Goal: Use online tool/utility: Use online tool/utility

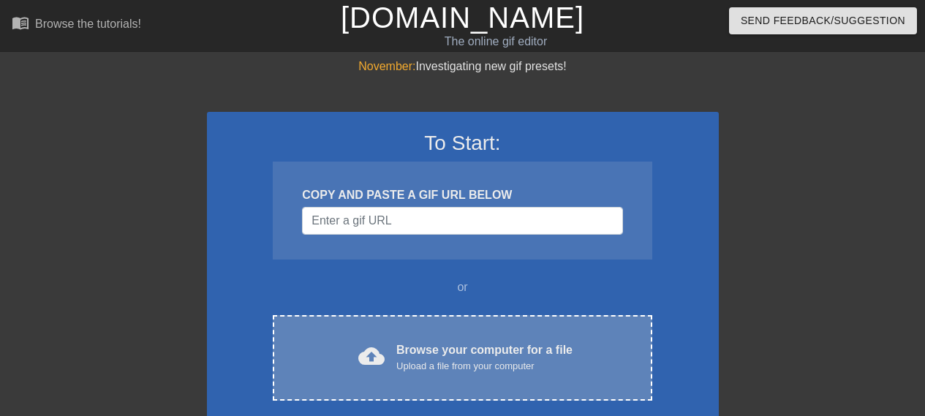
click at [482, 342] on div "Browse your computer for a file Upload a file from your computer" at bounding box center [485, 358] width 176 height 32
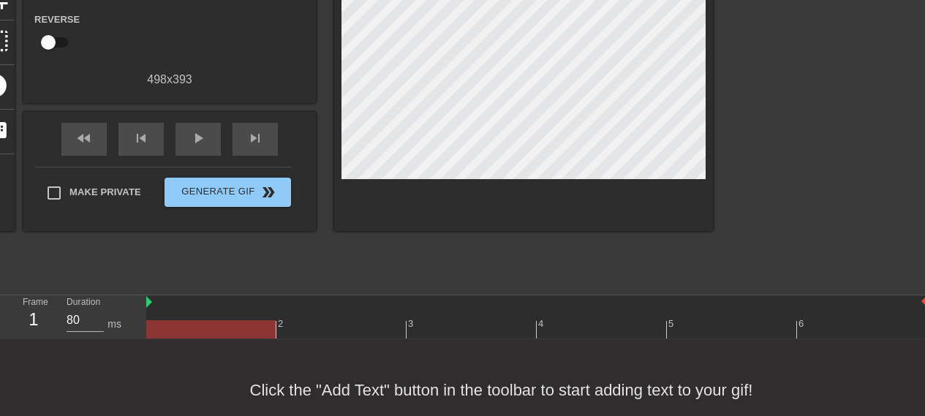
scroll to position [236, 0]
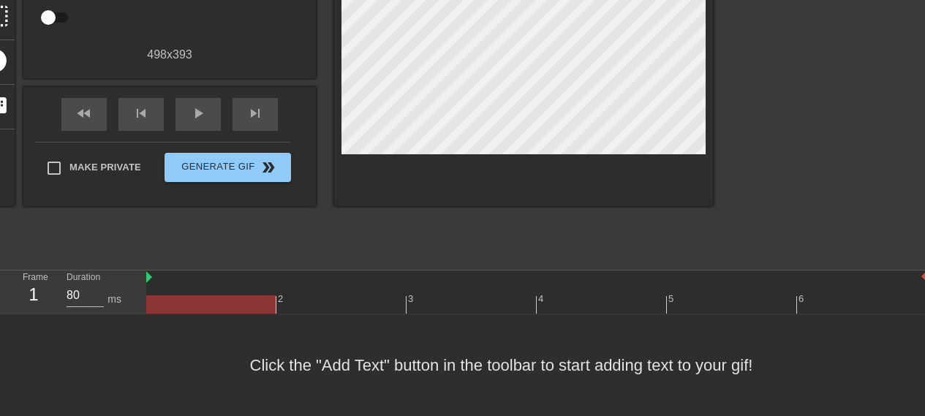
click at [356, 373] on div "Click the "Add Text" button in the toolbar to start adding text to your gif!" at bounding box center [462, 366] width 925 height 102
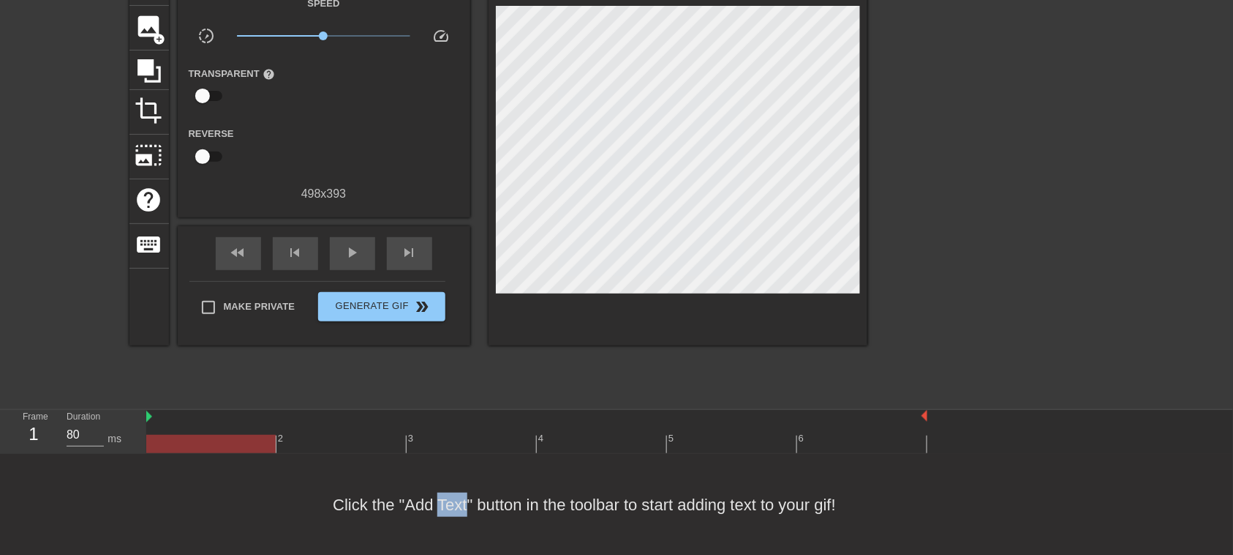
scroll to position [0, 0]
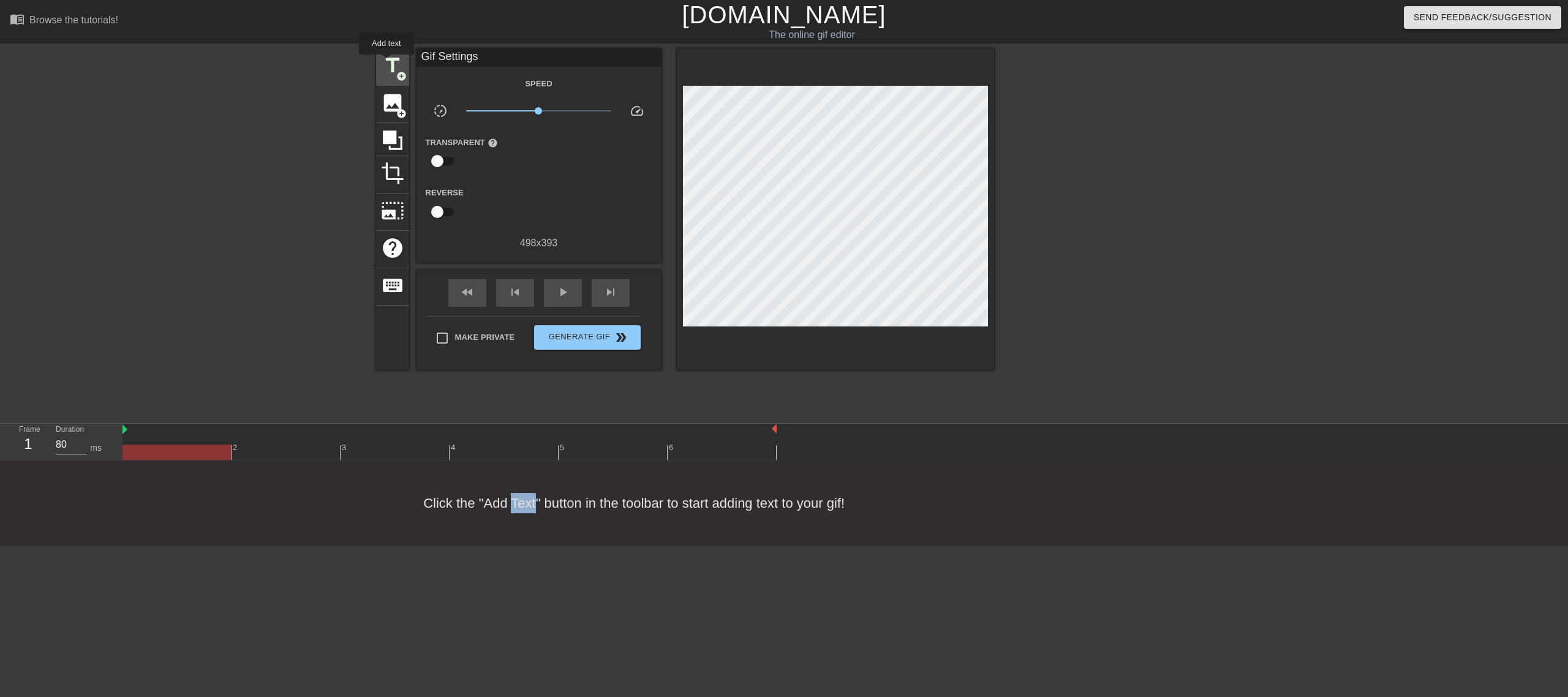
click at [394, 67] on span "title" at bounding box center [393, 65] width 23 height 23
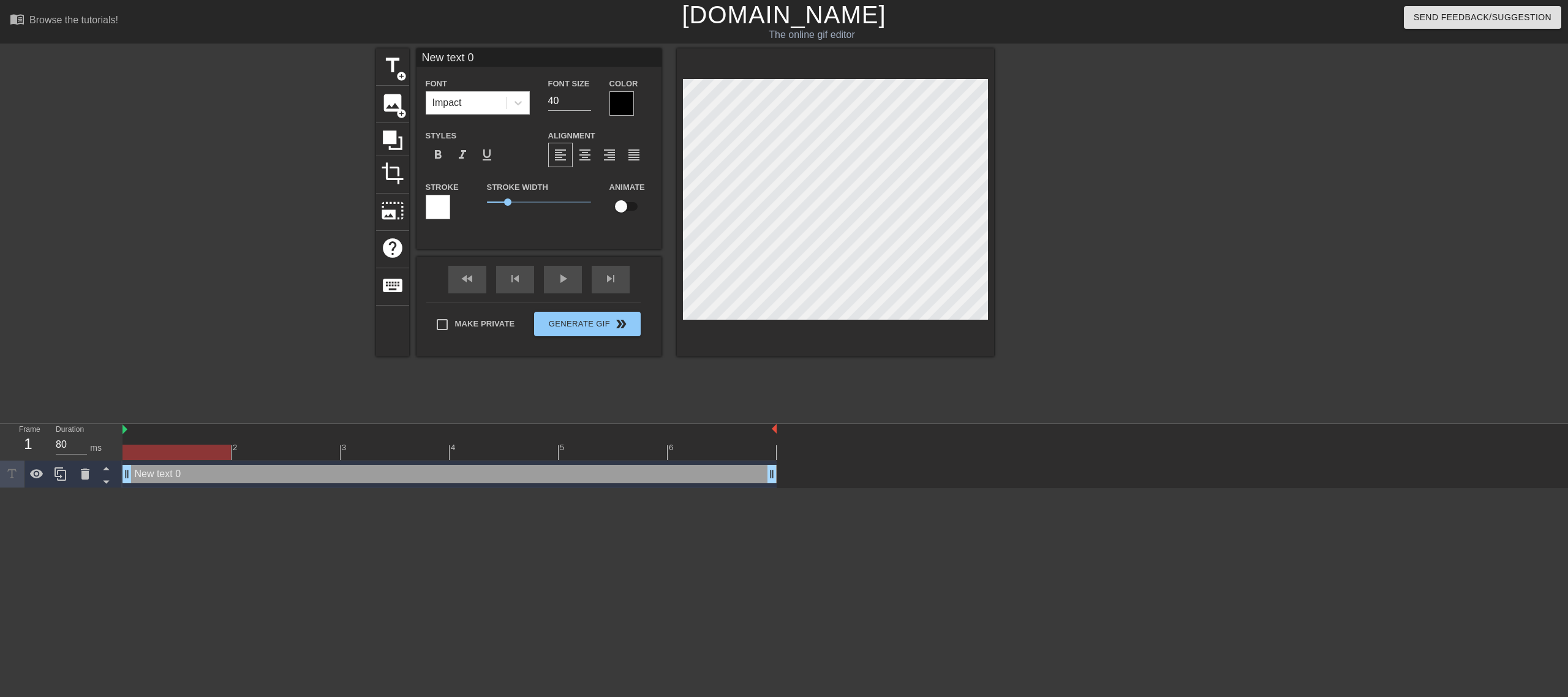
click at [206, 348] on div "New text 0 drag_handle drag_handle" at bounding box center [449, 474] width 654 height 18
click at [193, 348] on div "New text 0 drag_handle drag_handle" at bounding box center [449, 474] width 654 height 18
click at [397, 71] on span "add_circle" at bounding box center [401, 76] width 10 height 10
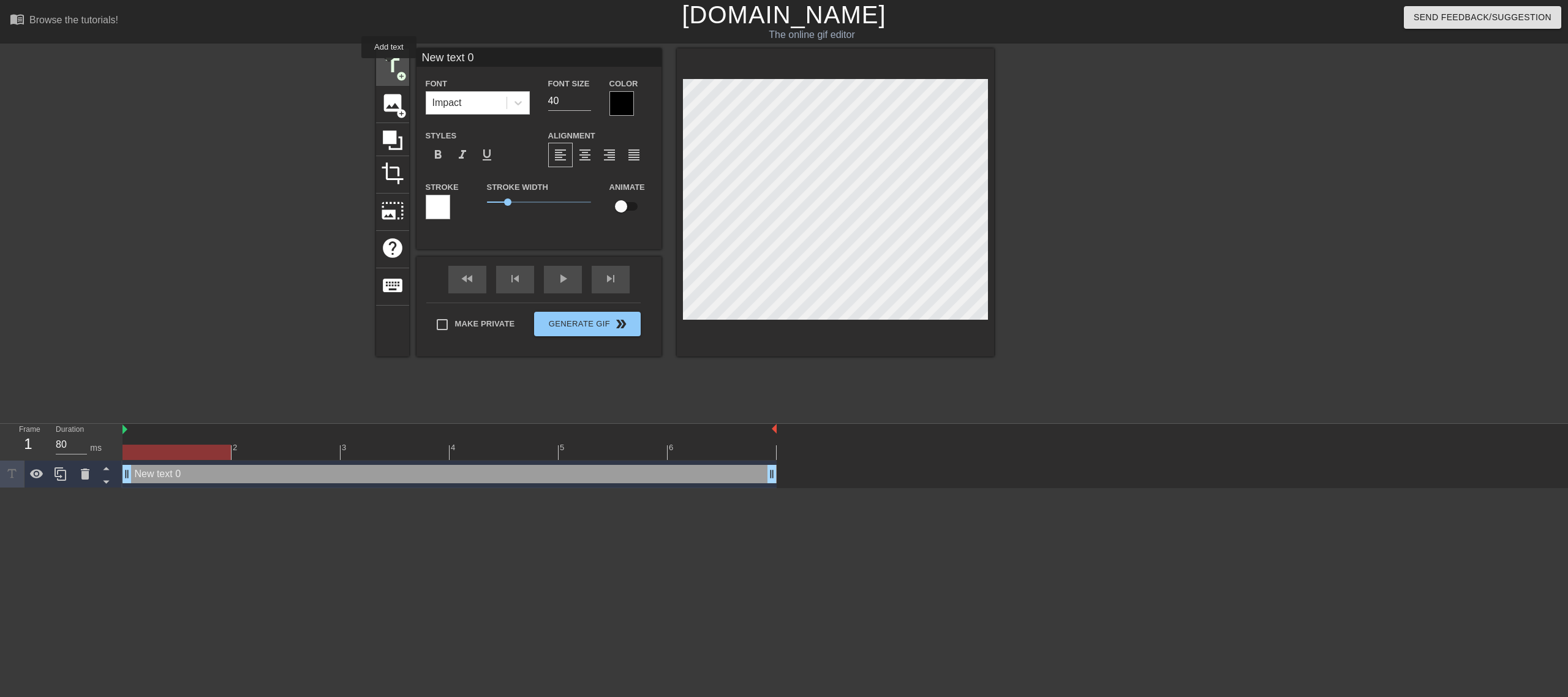
type input "New text 1"
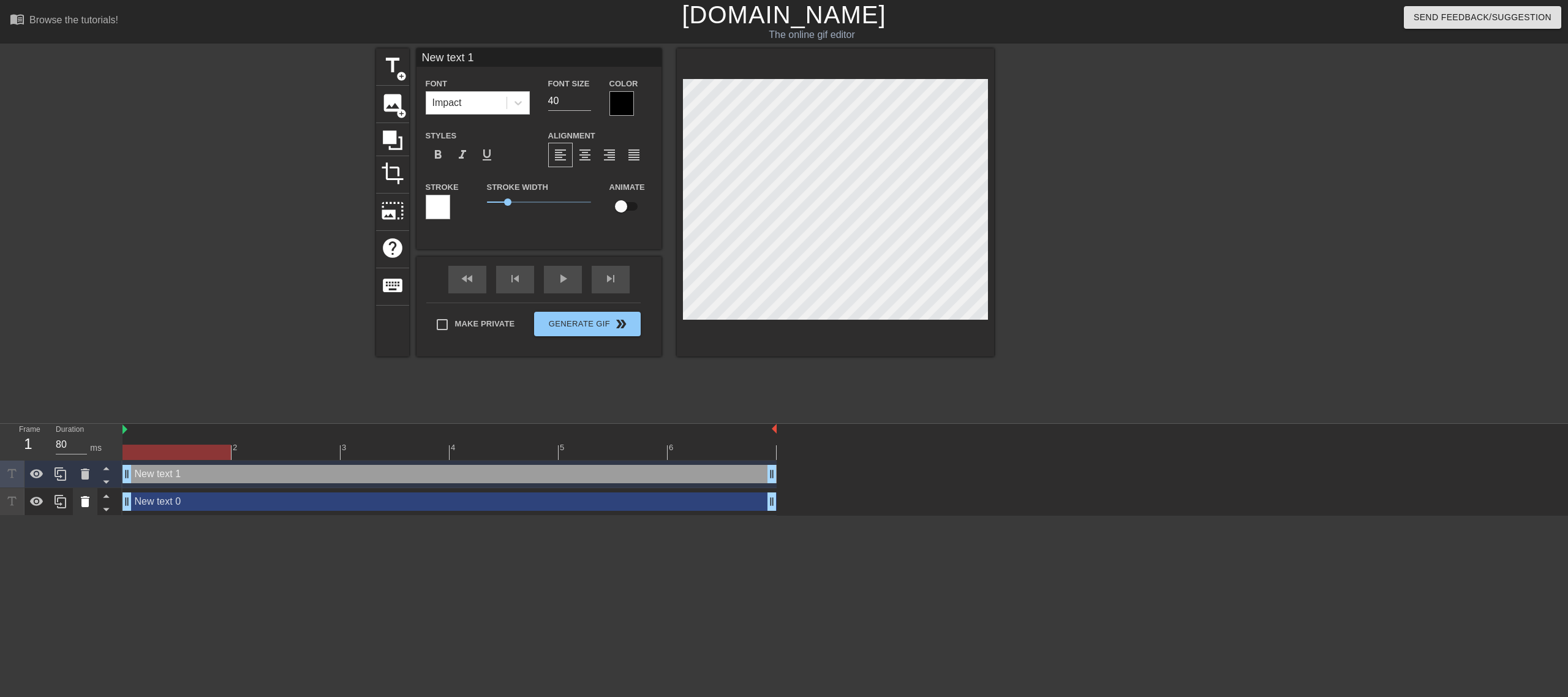
click at [85, 348] on icon at bounding box center [85, 501] width 8 height 11
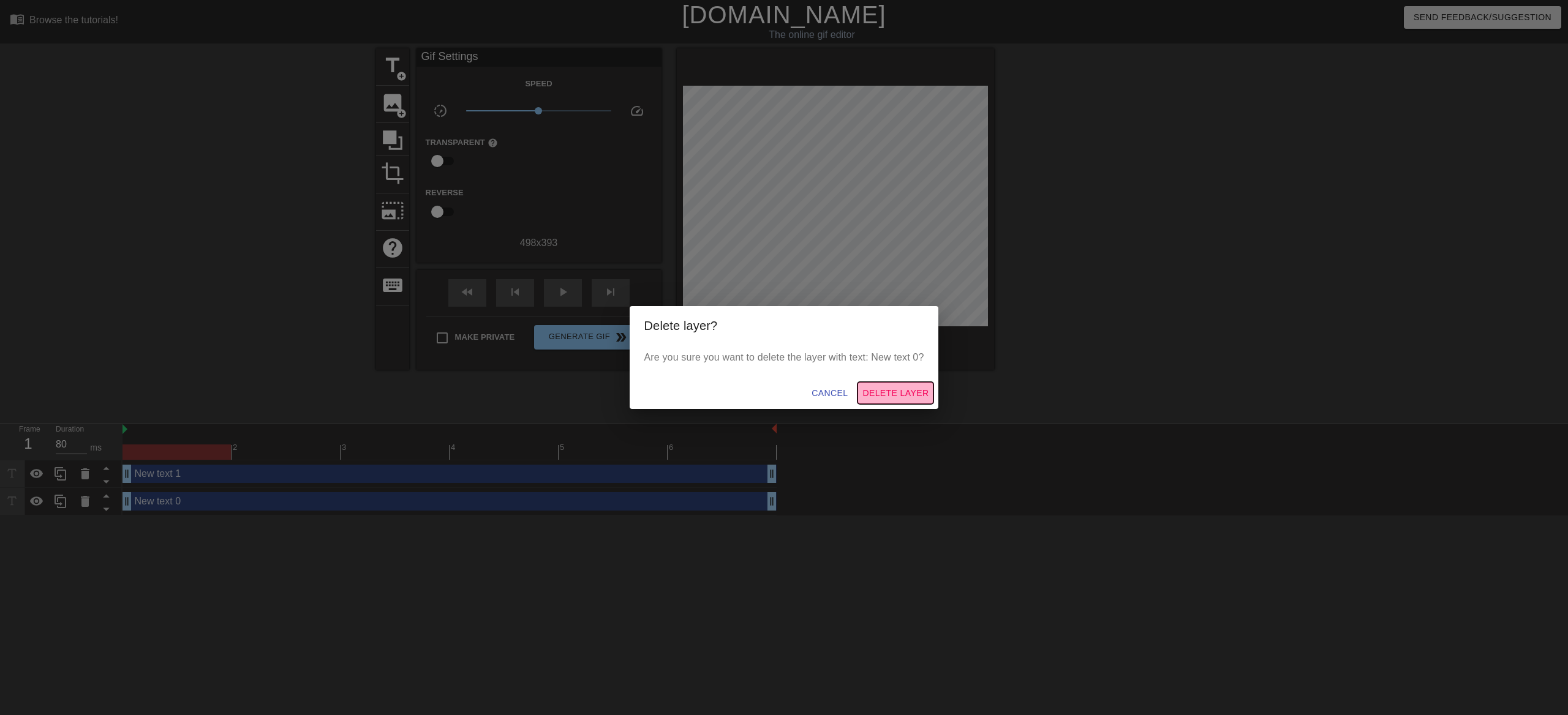
click at [774, 348] on button "Delete Layer" at bounding box center [895, 394] width 76 height 23
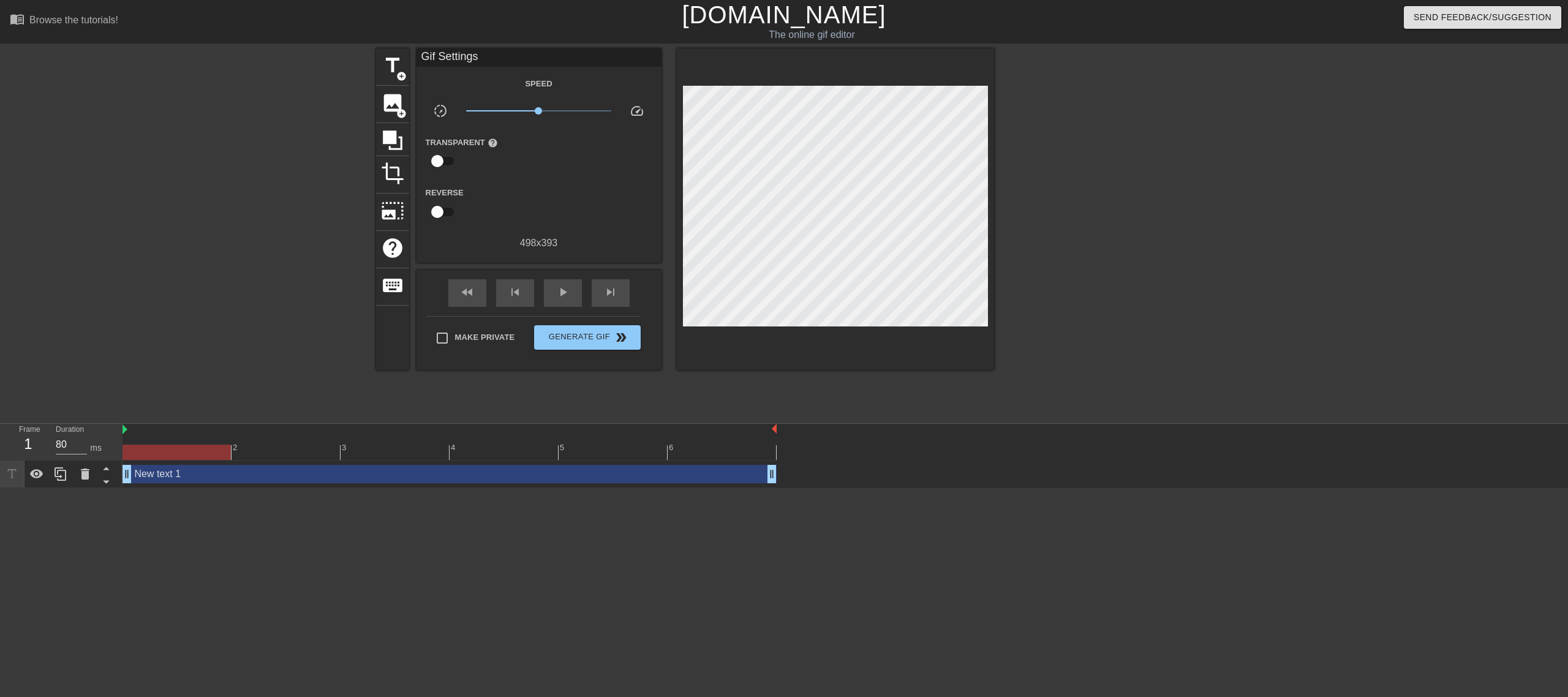
click at [383, 348] on div "New text 1 drag_handle drag_handle" at bounding box center [449, 474] width 654 height 18
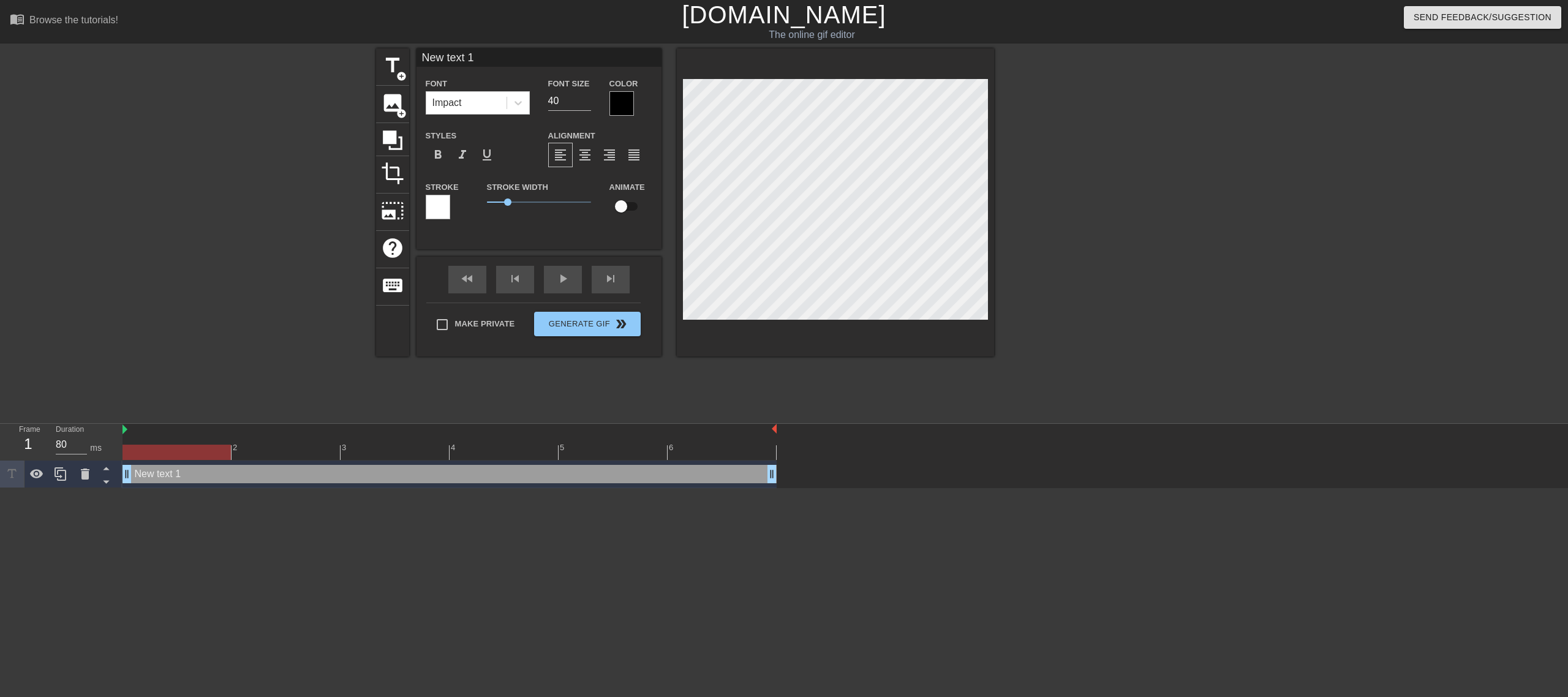
click at [177, 348] on div "New text 1 drag_handle drag_handle" at bounding box center [449, 474] width 654 height 18
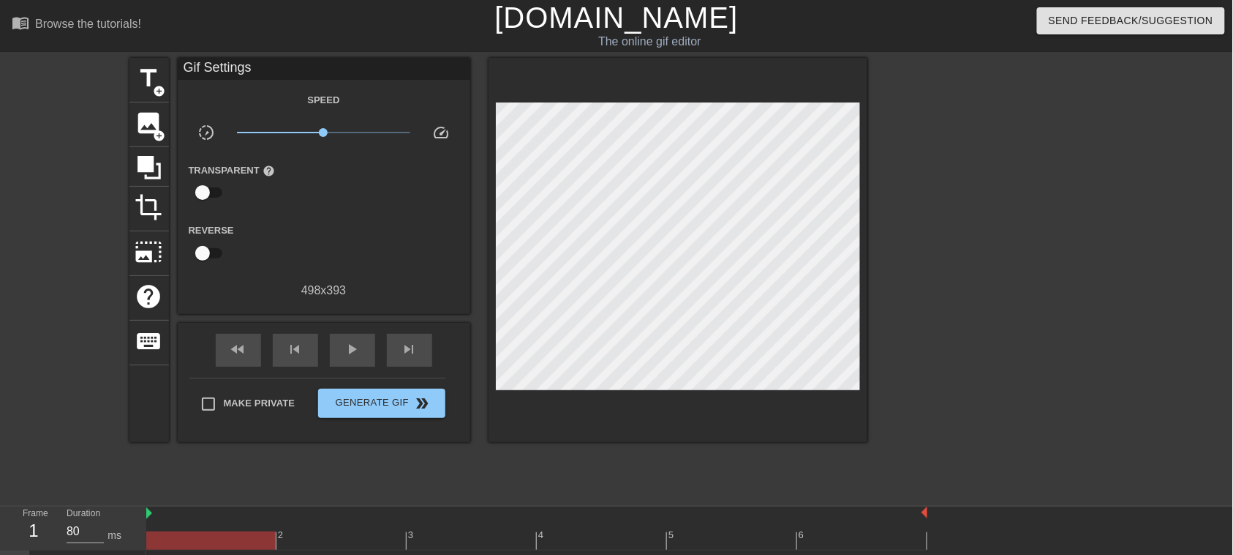
scroll to position [30, 0]
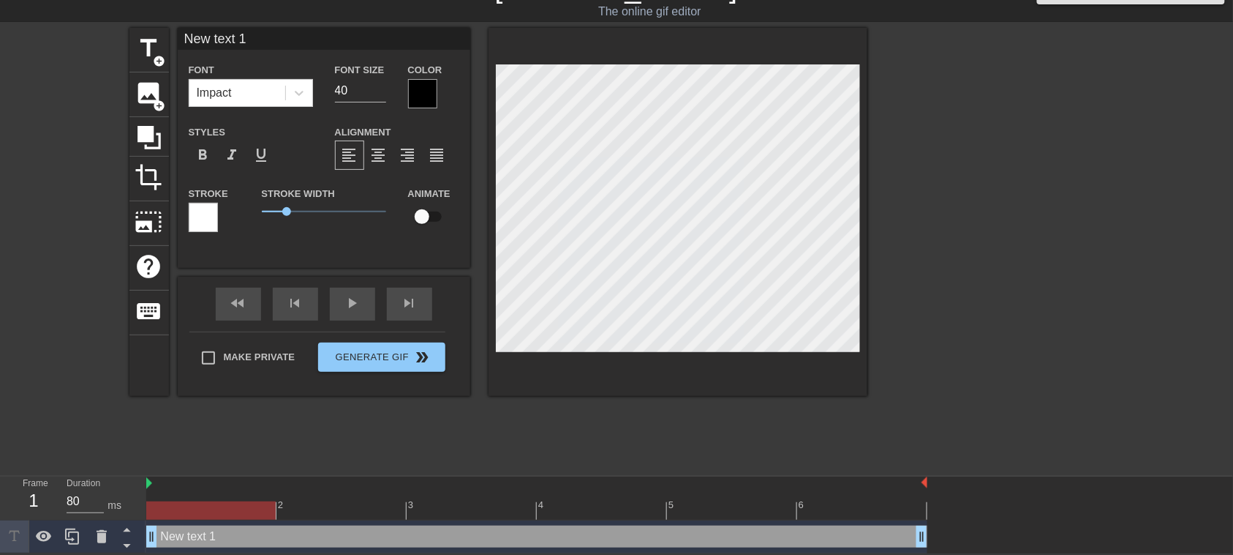
type input "S"
type textarea "S"
type input "Sp"
type textarea "Sp"
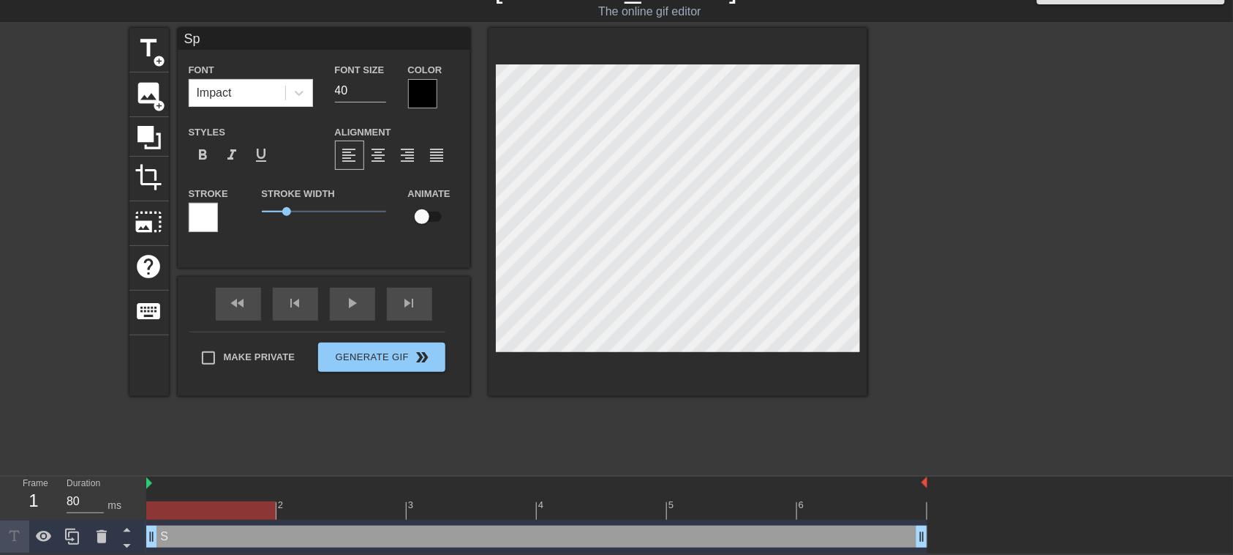
type input "Spa"
type textarea "Spa"
type input "Sp"
type textarea "Sp"
type input "S"
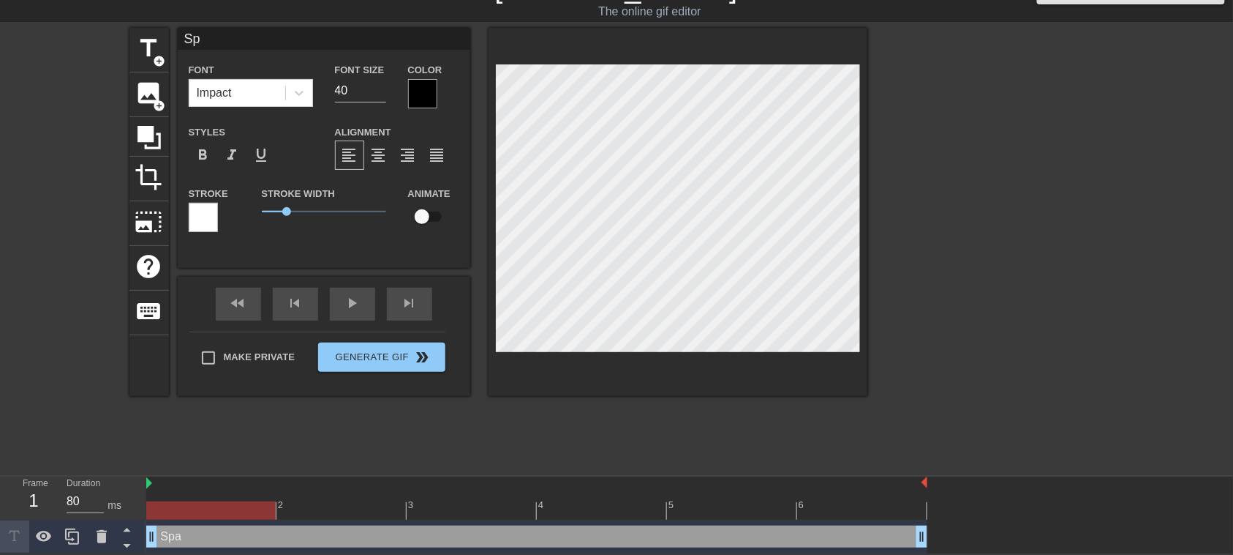
type textarea "S"
type input "F"
type textarea "F"
type input "Fr"
type textarea "Fr"
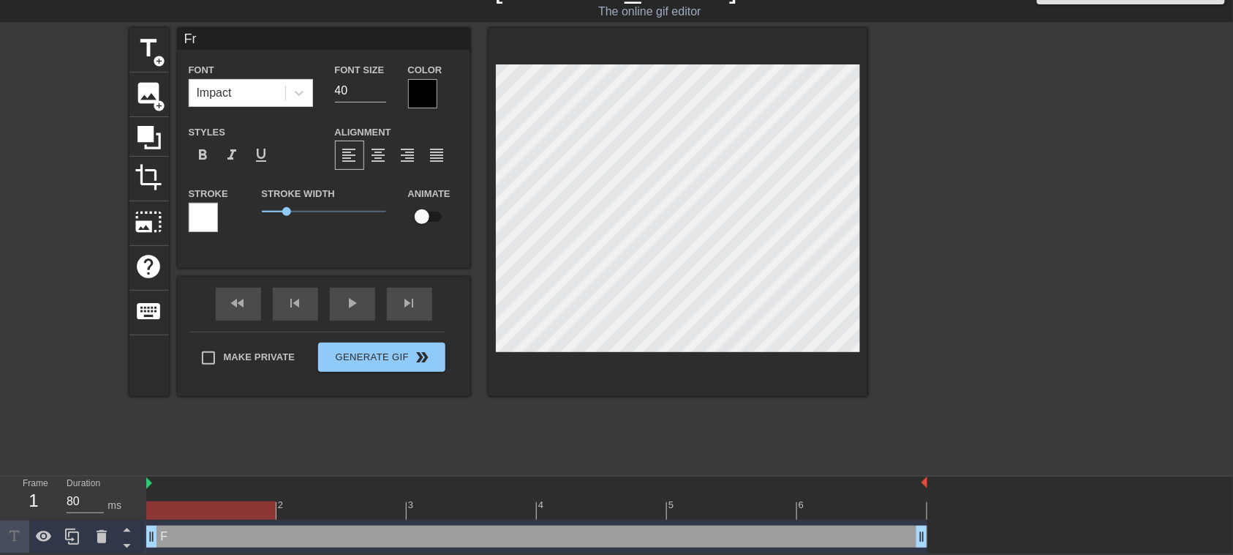
type input "Fre"
type textarea "Fre"
type input "Free"
type textarea "Free"
type input "Freed"
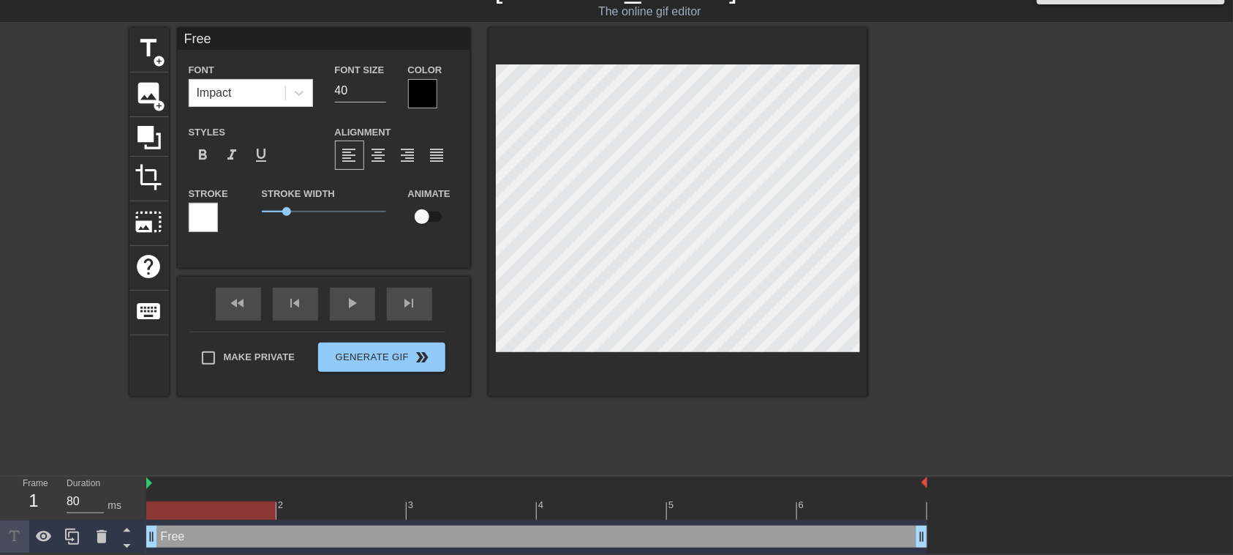
type textarea "Freed"
type input "Freedo"
type textarea "Freedo"
type input "Freedom"
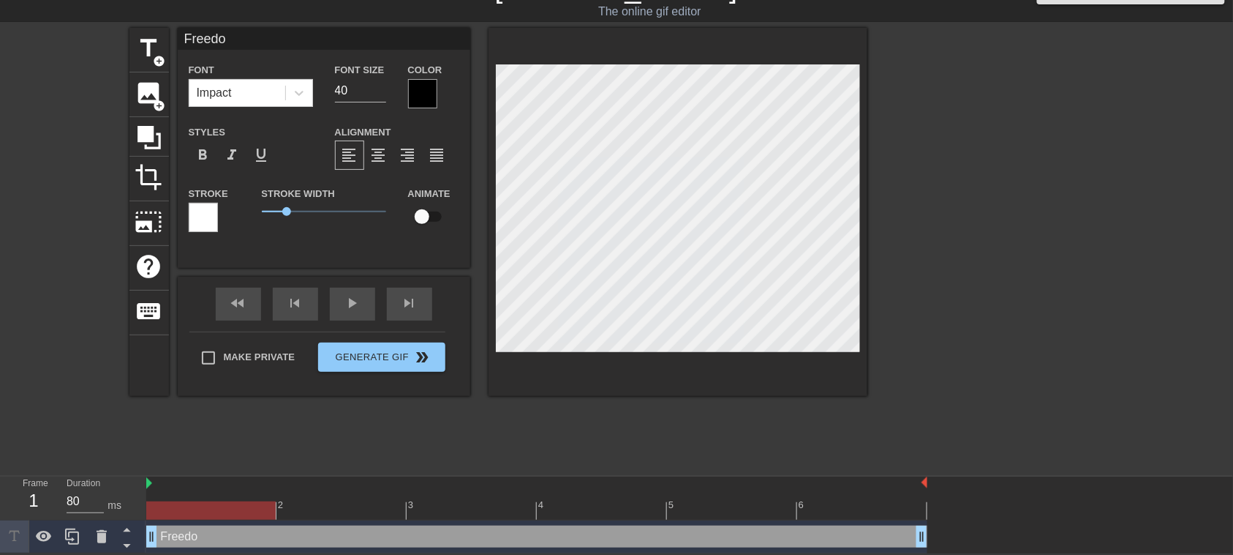
type textarea "Freedom"
type input "Freedo"
type textarea "Freedo"
type input "Freed"
type textarea "Freed"
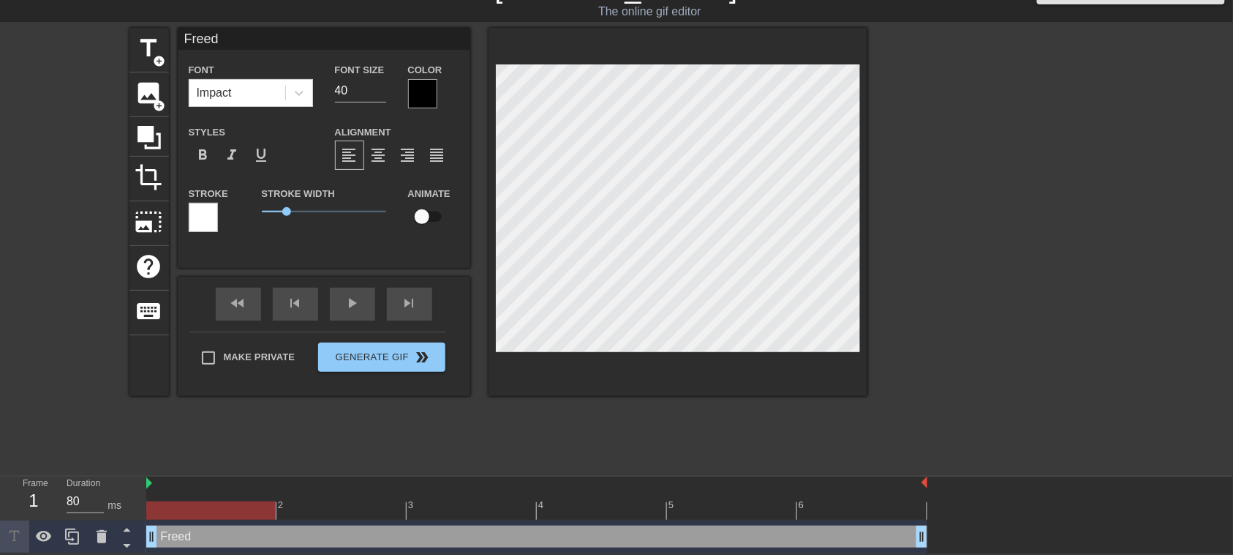
type input "Free"
type textarea "Free"
type input "Fre"
type textarea "Fre"
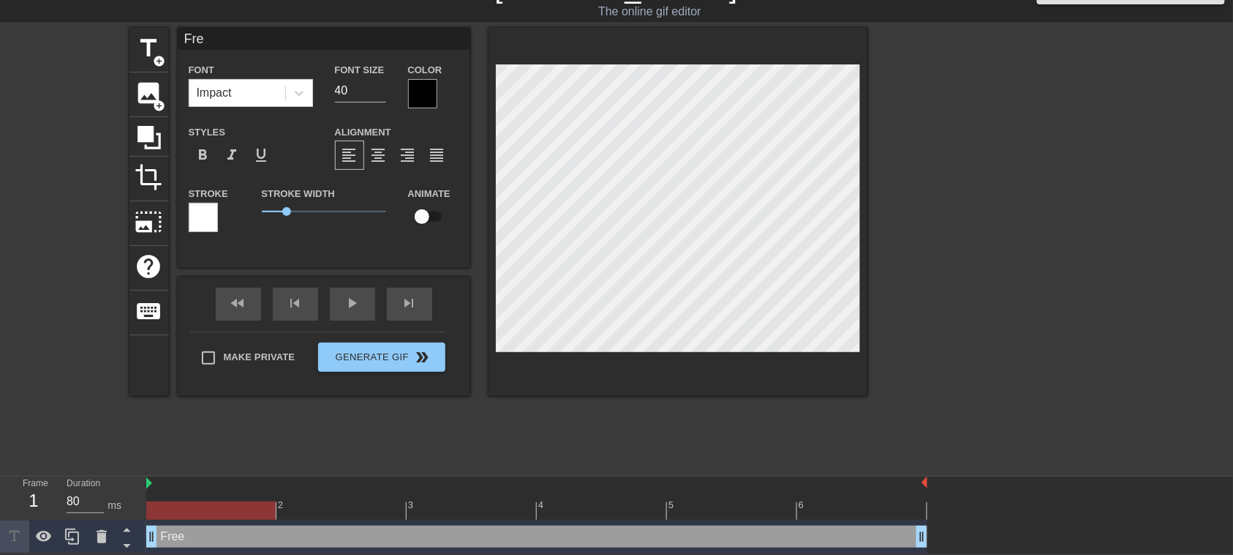
type input "Fr"
type textarea "Fr"
type input "F"
type textarea "F"
type input "FC"
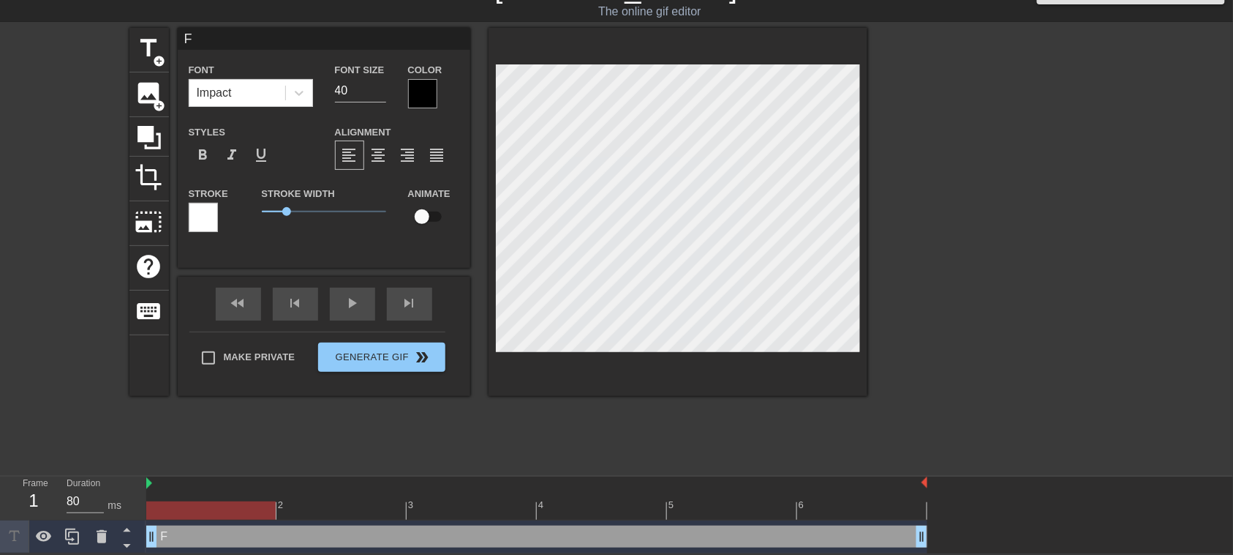
type textarea "FC"
type input "F"
type textarea "F"
type input "C"
type textarea "C"
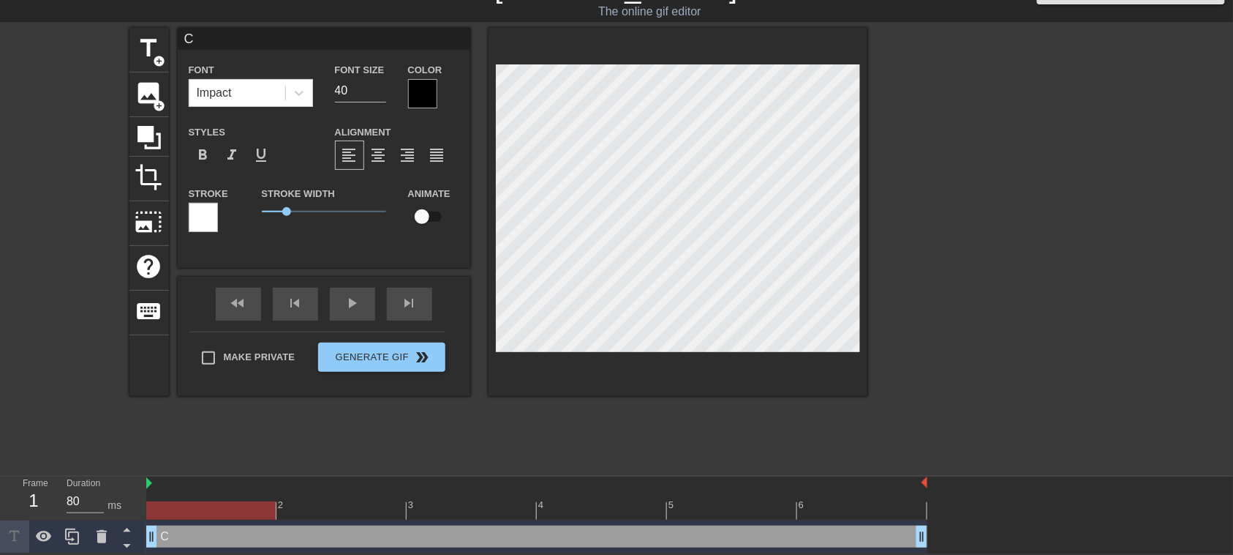
type input "Ca"
type textarea "Ca"
type input "Can"
type textarea "Can"
type input "Can"
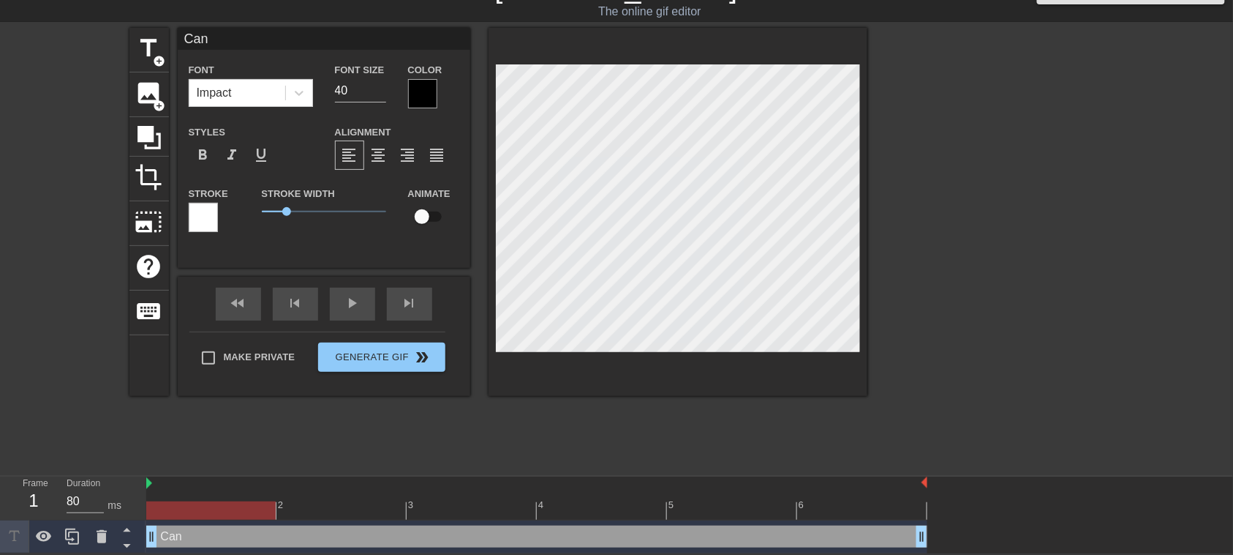
type textarea "Can"
type input "Can y"
type textarea "Can y"
type input "Can yo"
type textarea "Can yo"
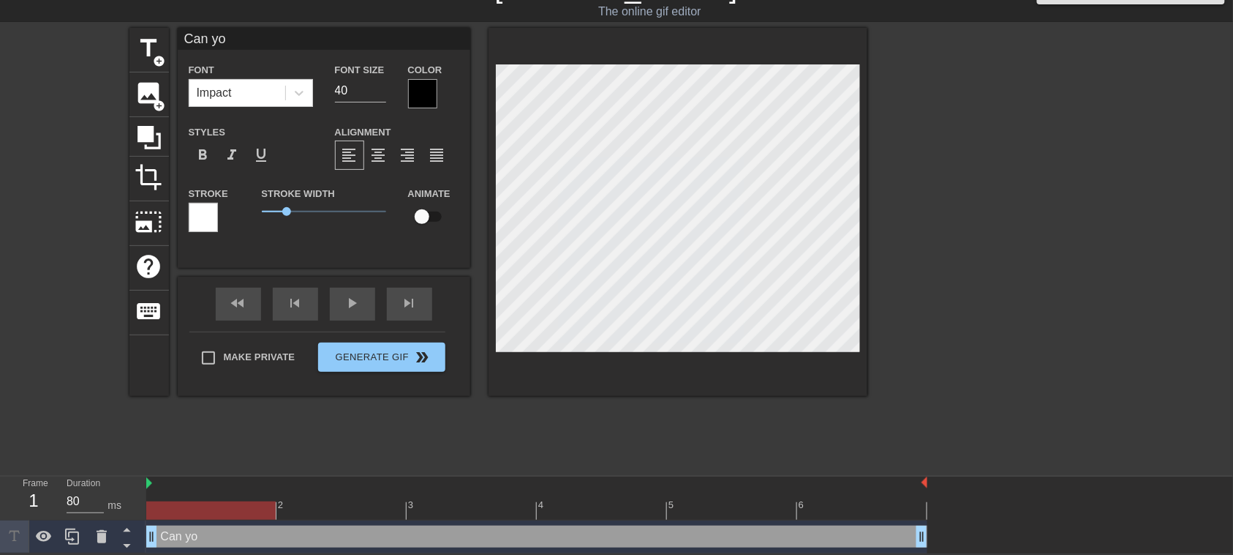
type input "Can you"
type textarea "Can you"
type input "Can you"
type textarea "Can you"
type input "Can you s"
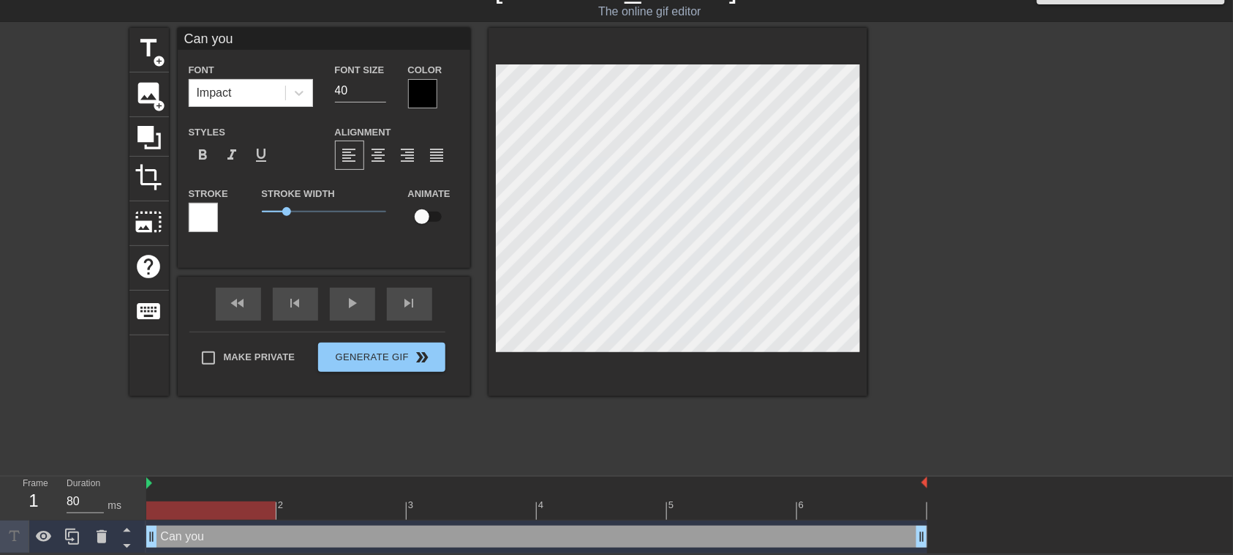
type textarea "Can you s"
type input "Can you sp"
type textarea "Can you sp"
type input "Can you spa"
type textarea "Can you spa"
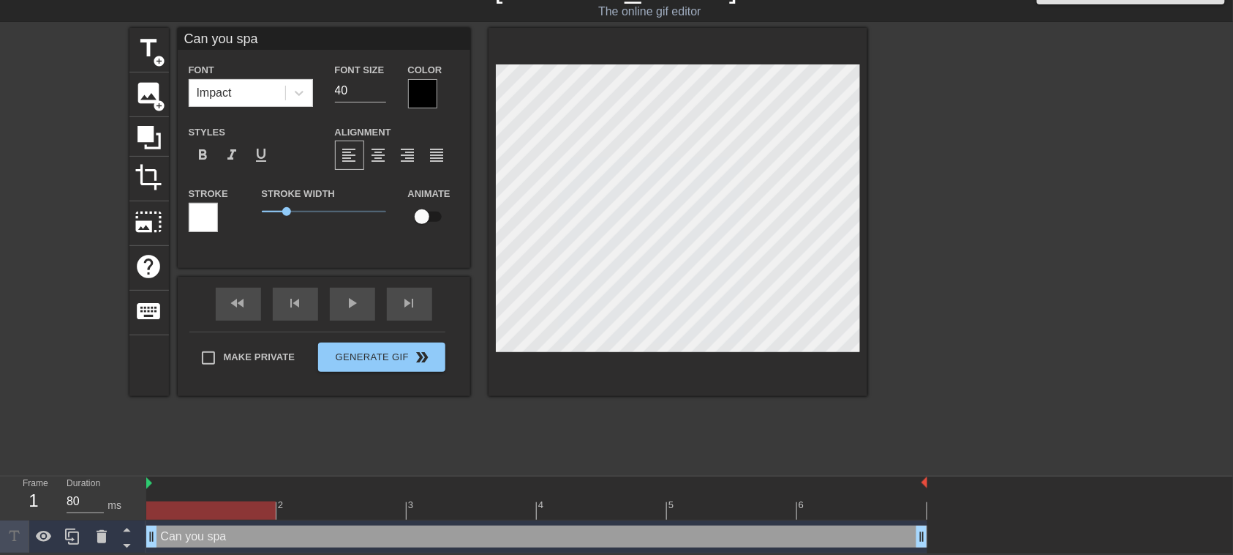
type input "Can you spar"
type textarea "Can you spar"
type input "Can you spare"
type textarea "Can you spare"
type input "Can you spare"
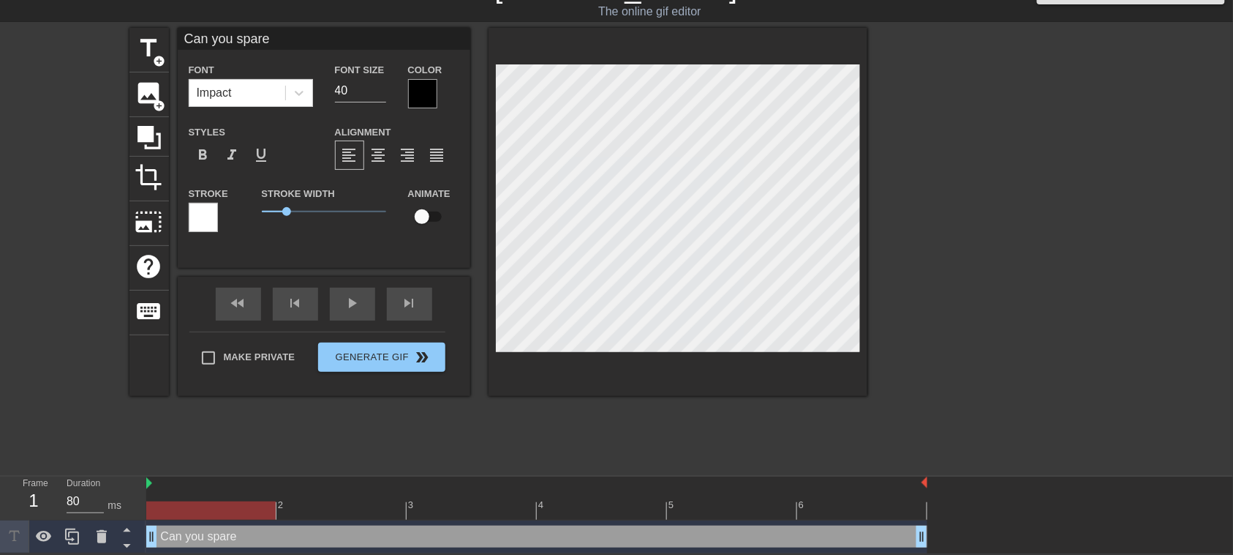
type textarea "Can you spare"
type input "Can you spare F"
type textarea "Can you spare F"
type input "Can you spare Fr"
type textarea "Can you spare Fr"
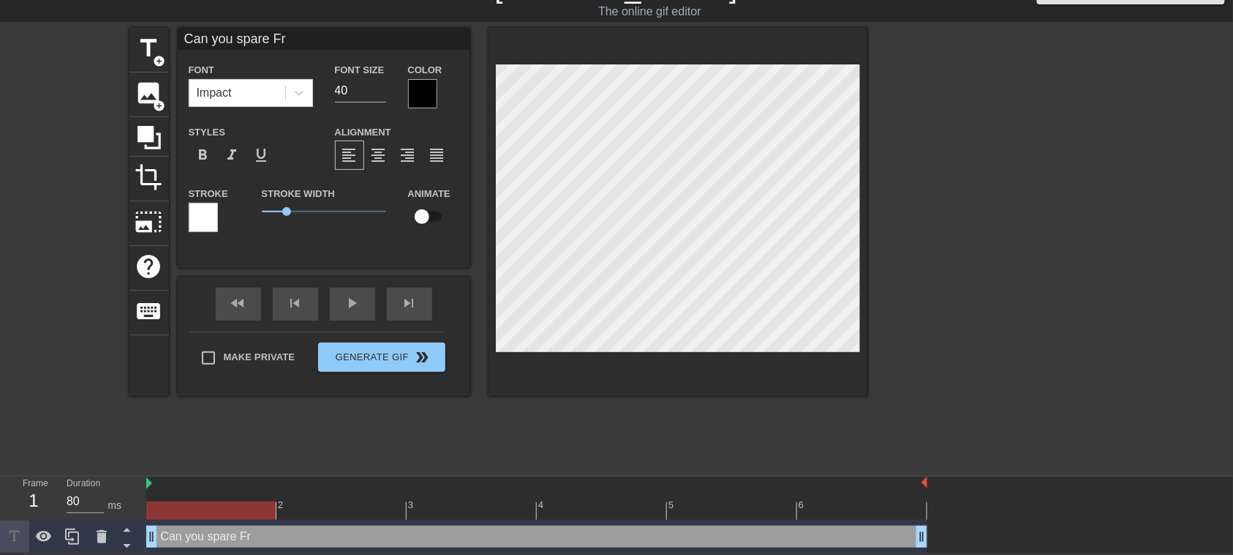
type input "Can you spare Fre"
type textarea "Can you spare Fre"
type input "Can you spare Free"
type textarea "Can you spare Free"
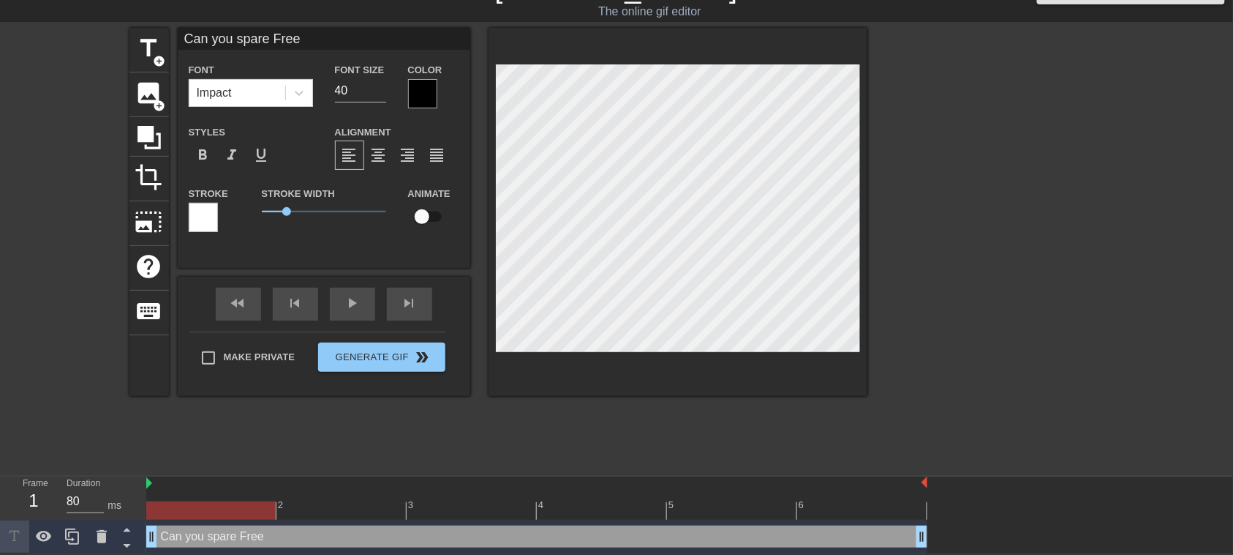
type input "Can you spare Freed"
type textarea "Can you spare Freed"
type input "Can you spare Freedo"
type textarea "Can you spare Freedo"
type input "Can you spare Freedom"
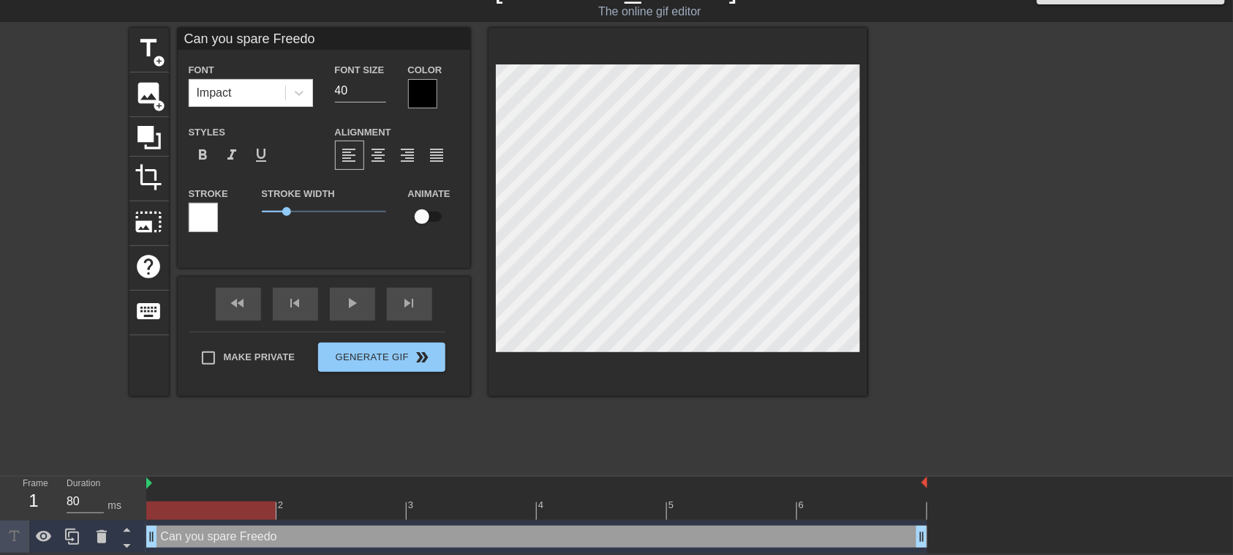
type textarea "Can you spare Freedom"
type input "Can you spare Freedom"
type textarea "Can you spare Freedom"
type input "Can you spare Freedom o"
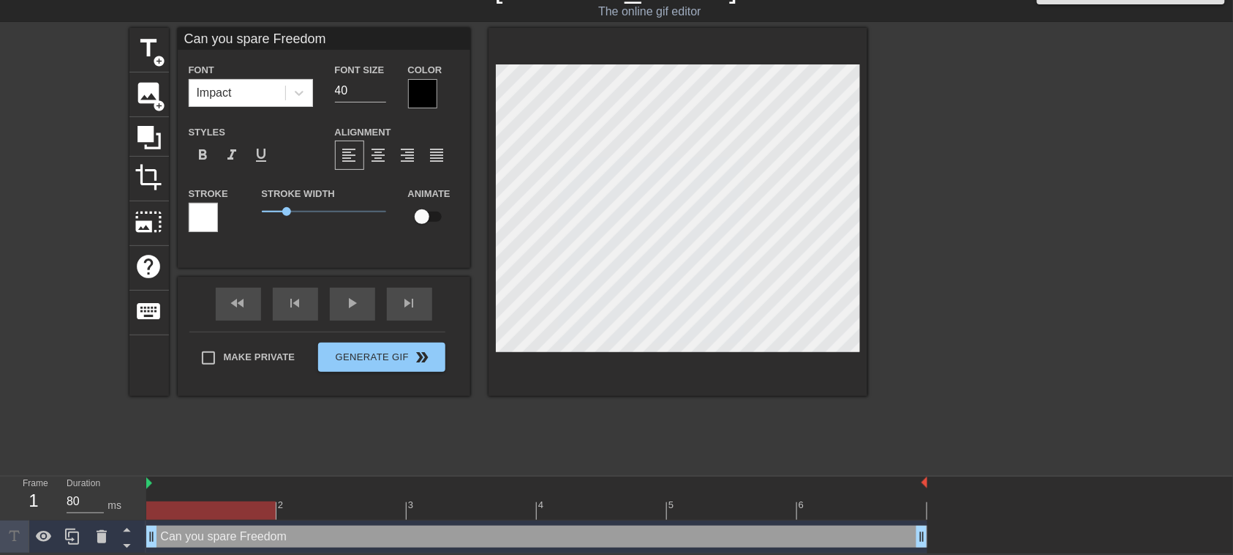
type textarea "Can you spare Freedom o"
type input "Can you spare Freedom of"
type textarea "Can you spare Freedom of"
type input "Can you spare Freedom of"
type textarea "Can you spare Freedom of"
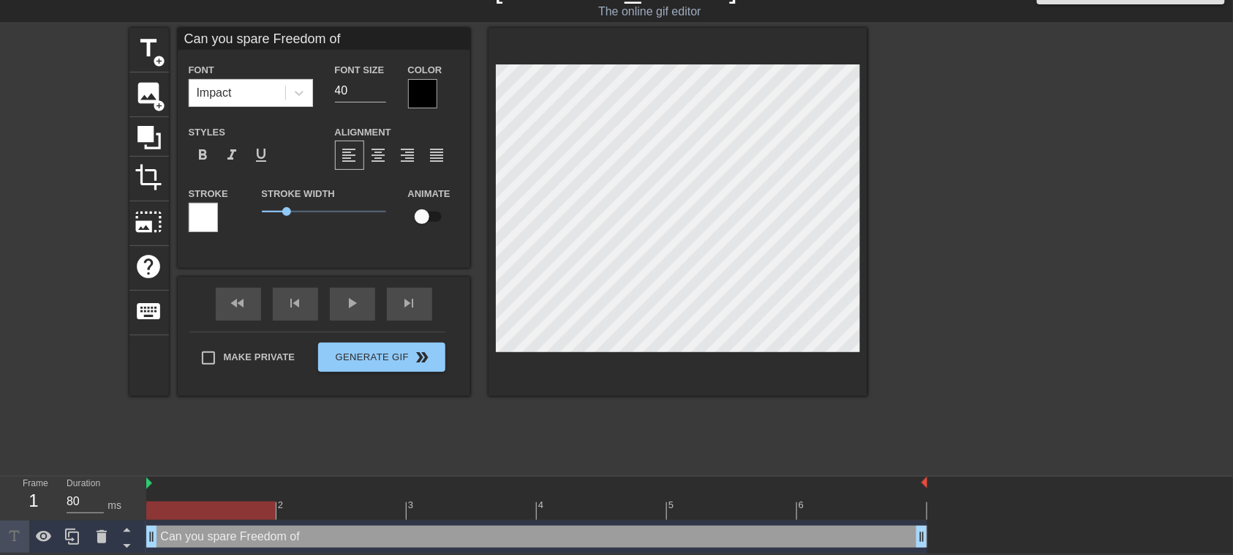
type input "Can you spare Freedom of s"
type textarea "Can you spare Freedom of s"
type input "Can you spare Freedom of sp"
type textarea "Can you spare Freedom of sp"
type input "Can you spare Freedom of s"
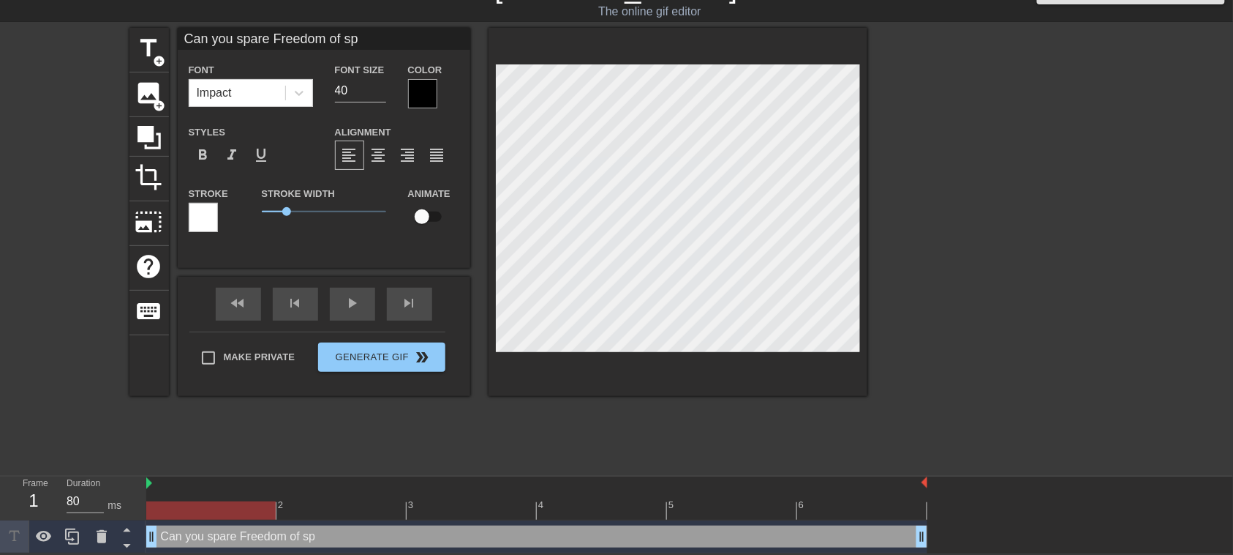
type textarea "Can you spare Freedom of s"
type input "Can you spare Freedom of"
type textarea "Can you spare Freedom of"
type input "Can you spare Freedom of S"
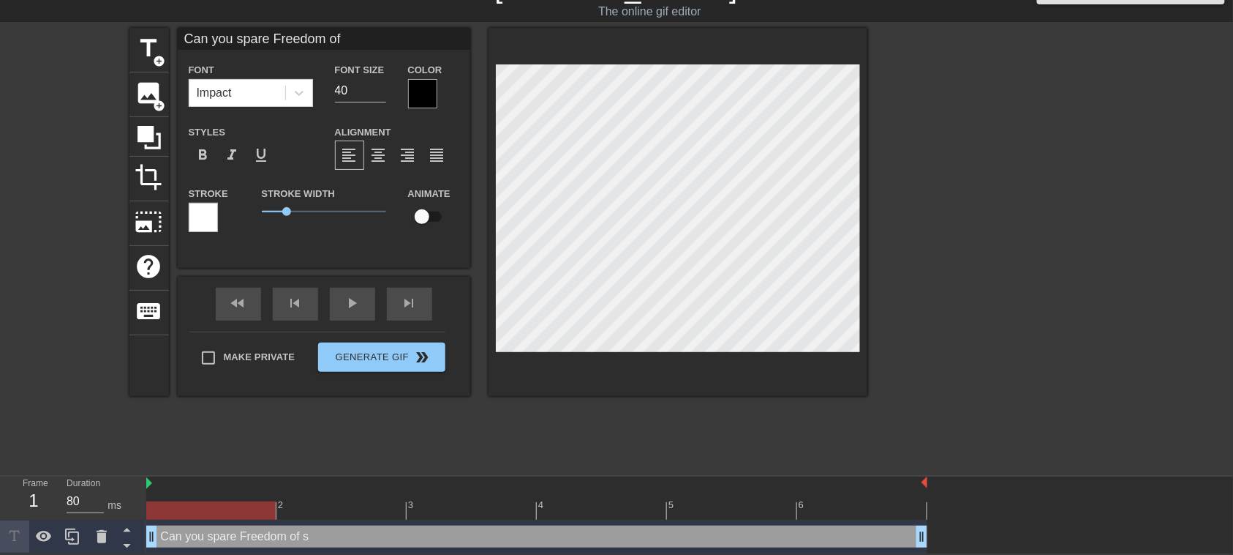
type textarea "Can you spare Freedom of S"
type input "Can you spare Freedom of Sp"
type textarea "Can you spare Freedom of Sp"
type input "Can you spare Freedom of Spe"
type textarea "Can you spare Freedom of Spe"
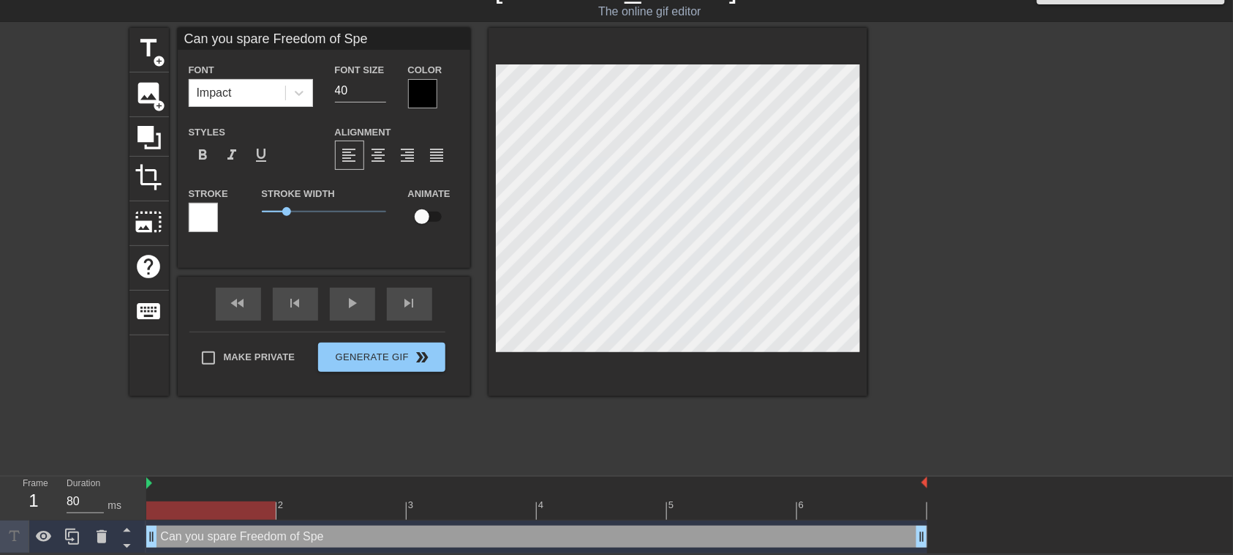
type input "Can you spare Freedom of Spee"
type textarea "Can you spare Freedom of Spee"
type input "Can you spare Freedom of Speec"
type textarea "Can you spare Freedom of Speec"
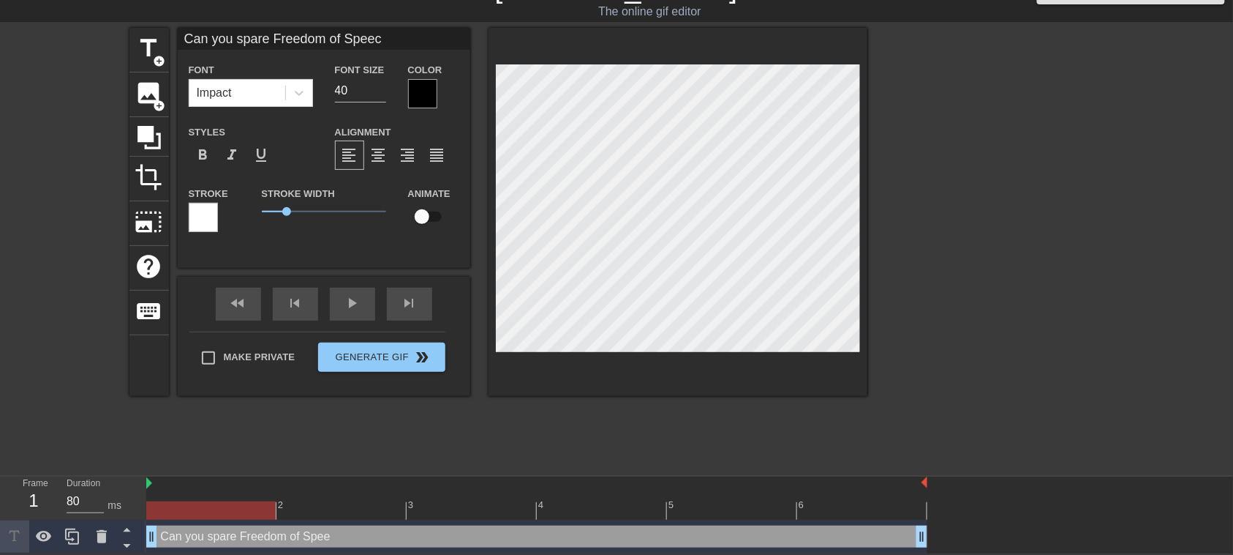
type input "Can you spare Freedom of Speech"
type textarea "Can you spare Freedom of Speech"
click at [381, 100] on input "41" at bounding box center [360, 90] width 51 height 23
click at [381, 100] on input "42" at bounding box center [360, 90] width 51 height 23
click at [381, 95] on input "43" at bounding box center [360, 90] width 51 height 23
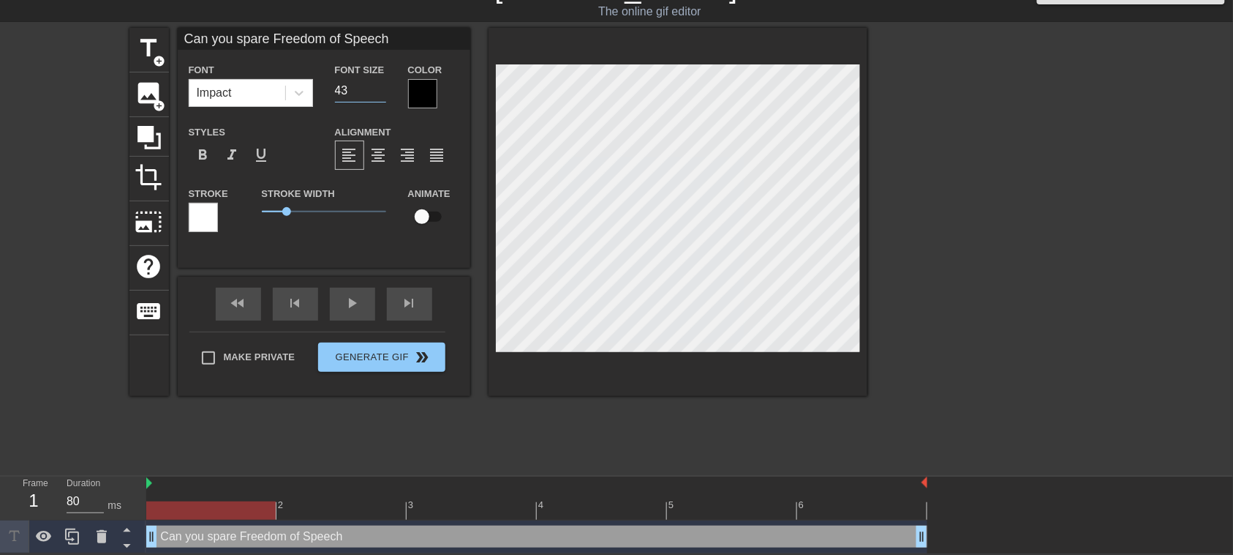
click at [381, 94] on input "43" at bounding box center [360, 90] width 51 height 23
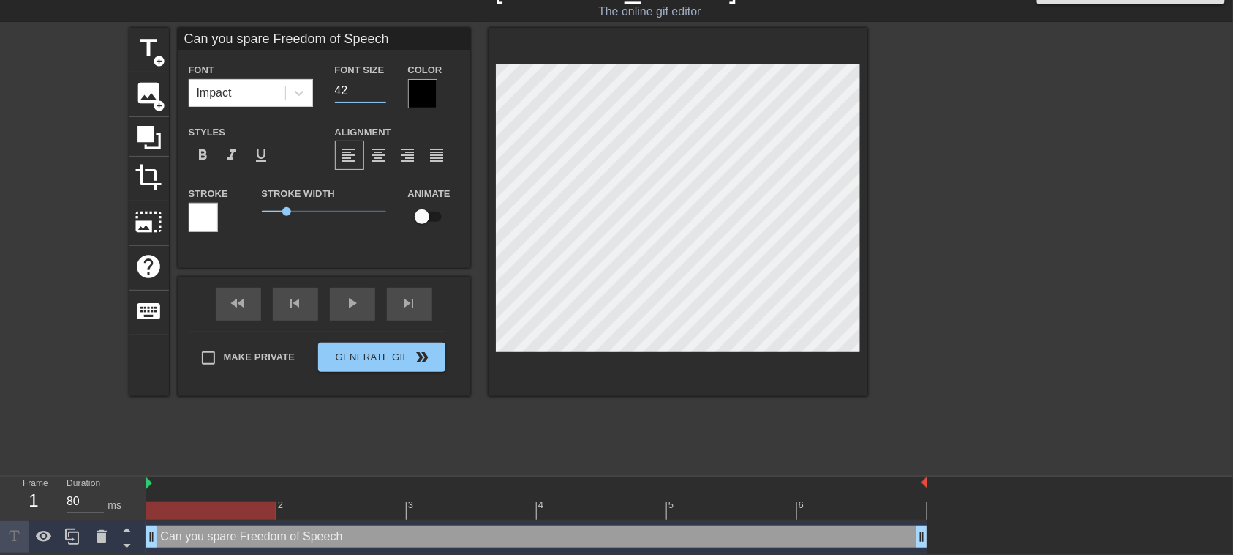
click at [381, 102] on input "42" at bounding box center [360, 90] width 51 height 23
click at [381, 102] on input "41" at bounding box center [360, 90] width 51 height 23
click at [381, 102] on input "40" at bounding box center [360, 90] width 51 height 23
click at [381, 102] on input "39" at bounding box center [360, 90] width 51 height 23
click at [381, 102] on input "38" at bounding box center [360, 90] width 51 height 23
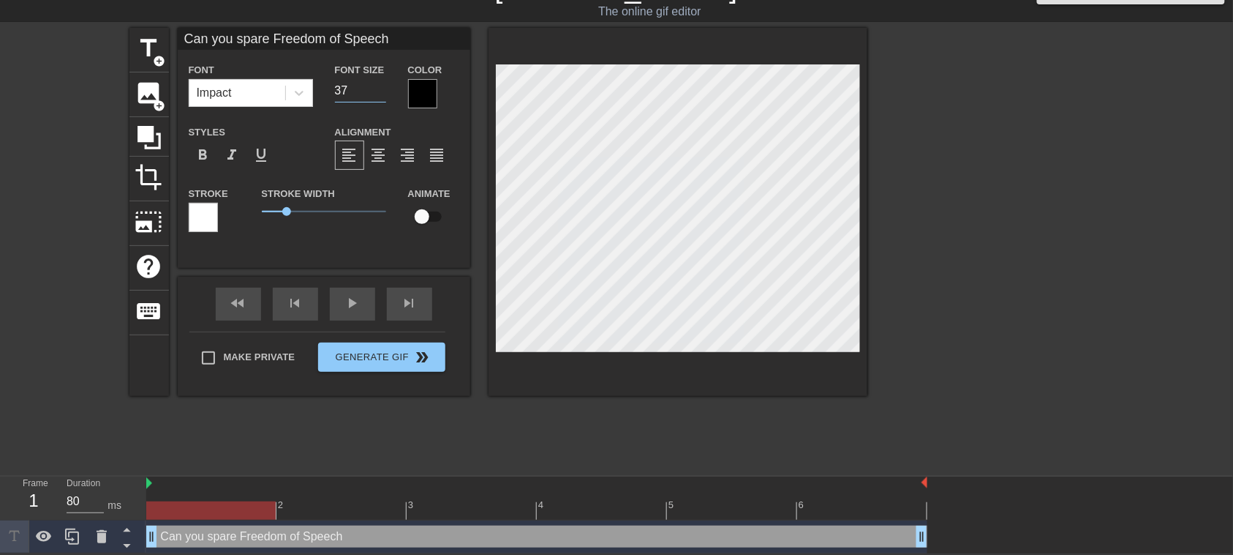
click at [381, 102] on input "37" at bounding box center [360, 90] width 51 height 23
click at [381, 102] on input "36" at bounding box center [360, 90] width 51 height 23
click at [381, 102] on input "35" at bounding box center [360, 90] width 51 height 23
click at [381, 102] on input "34" at bounding box center [360, 90] width 51 height 23
click at [381, 102] on input "33" at bounding box center [360, 90] width 51 height 23
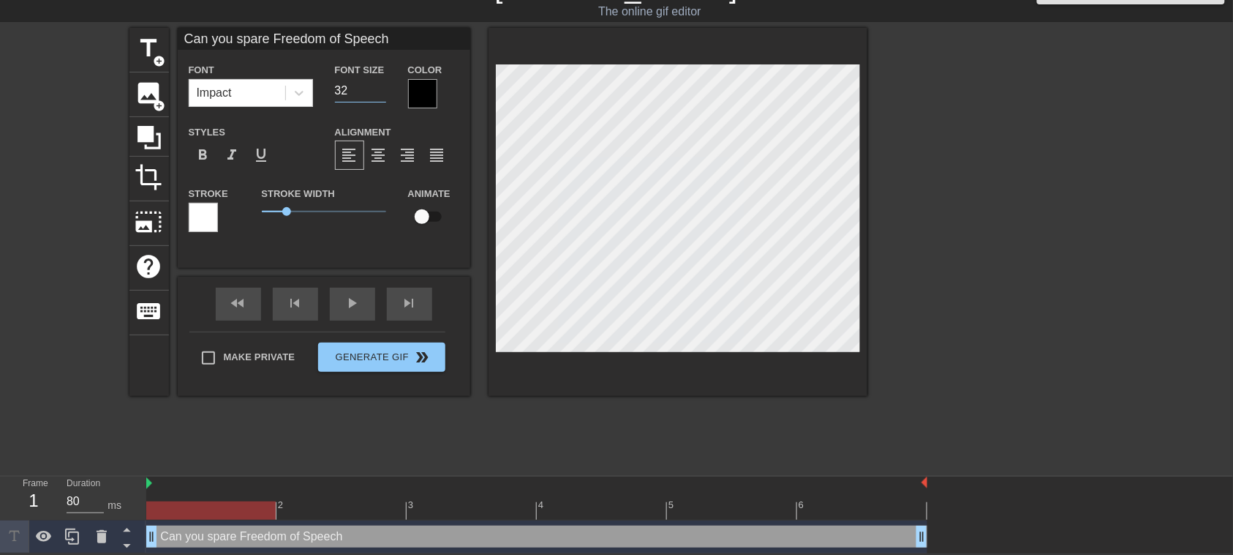
click at [381, 102] on input "32" at bounding box center [360, 90] width 51 height 23
click at [381, 102] on input "31" at bounding box center [360, 90] width 51 height 23
click at [381, 102] on input "30" at bounding box center [360, 90] width 51 height 23
type input "29"
click at [381, 102] on input "29" at bounding box center [360, 90] width 51 height 23
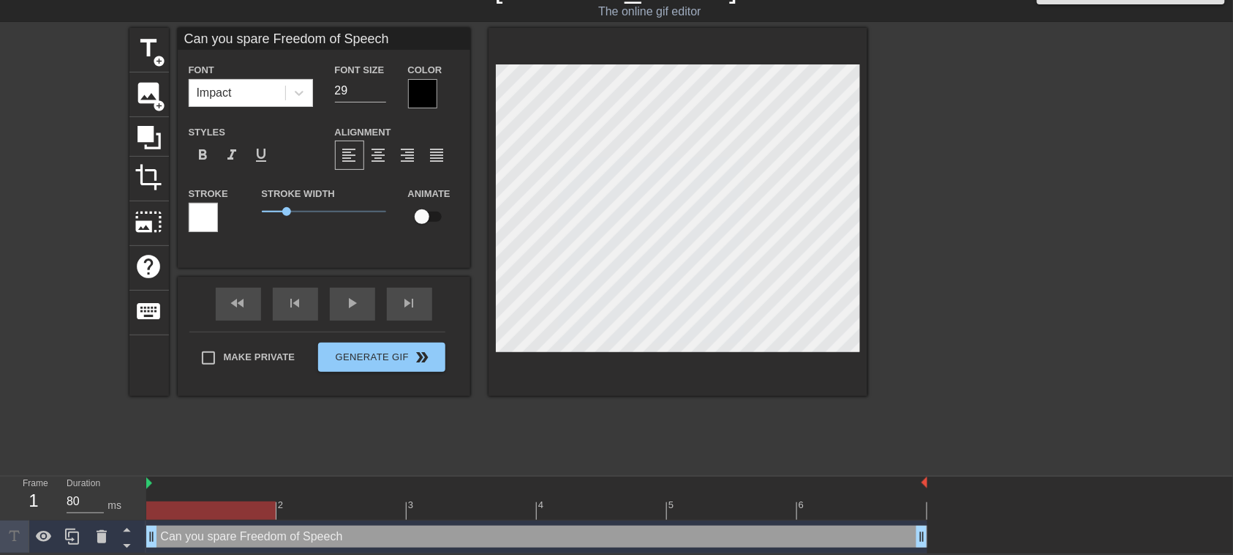
scroll to position [1, 3]
click at [420, 98] on div at bounding box center [422, 93] width 29 height 29
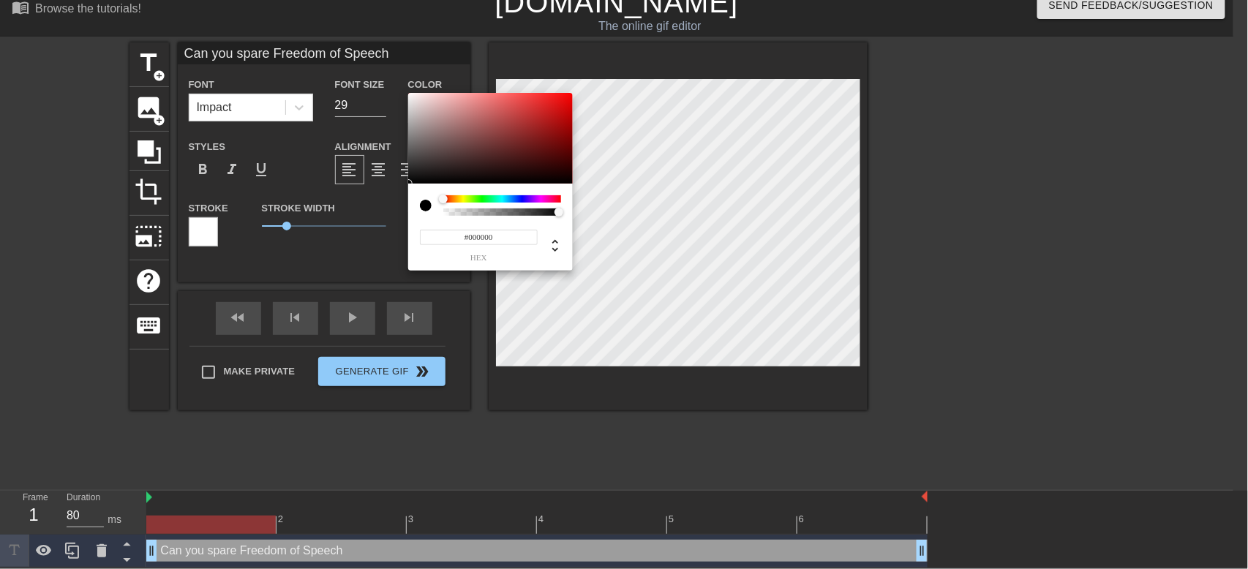
click at [432, 239] on input "#000000" at bounding box center [479, 237] width 118 height 15
type input "0"
type input "1"
drag, startPoint x: 557, startPoint y: 212, endPoint x: 579, endPoint y: 214, distance: 22.1
click at [579, 215] on div "0 r 0 g 0 b 1 a" at bounding box center [624, 284] width 1248 height 569
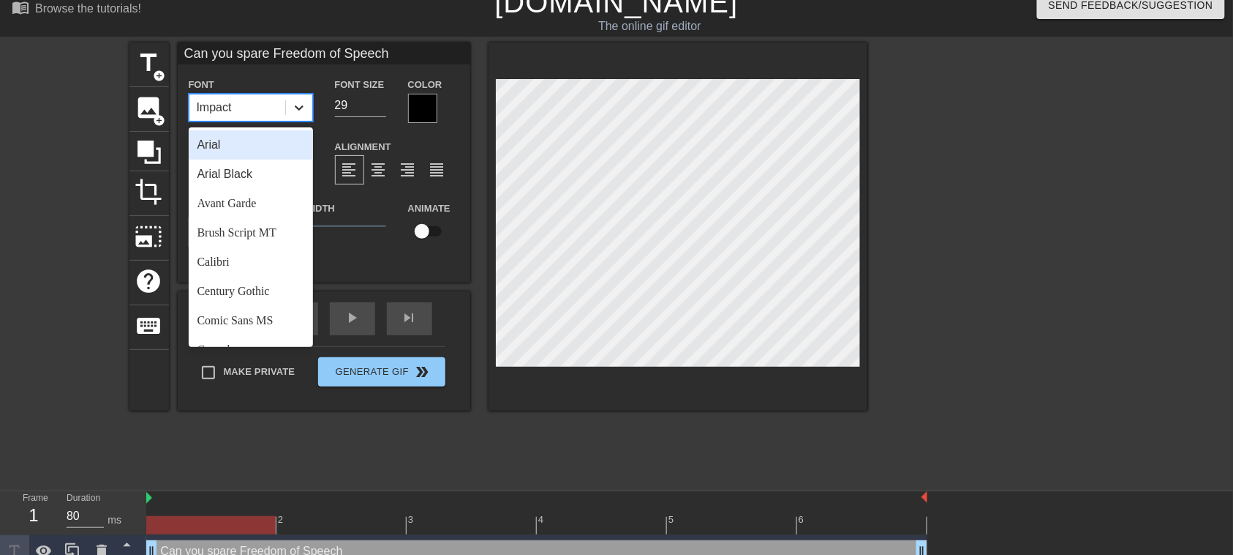
click at [296, 104] on icon at bounding box center [299, 107] width 15 height 15
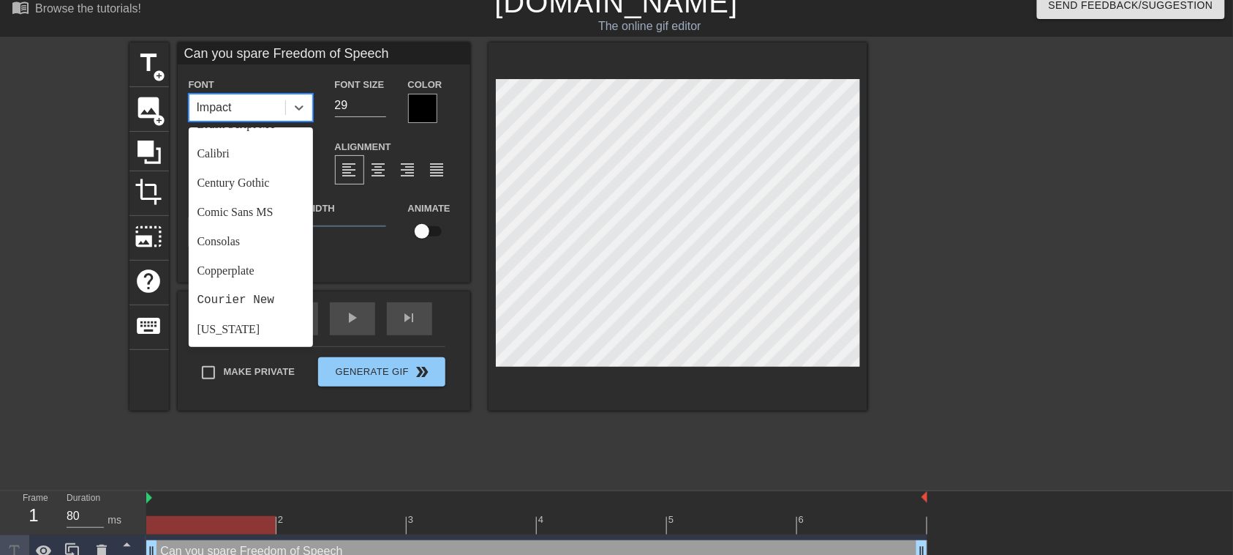
scroll to position [165, 0]
click at [276, 148] on div "Comic Sans MS" at bounding box center [251, 154] width 124 height 29
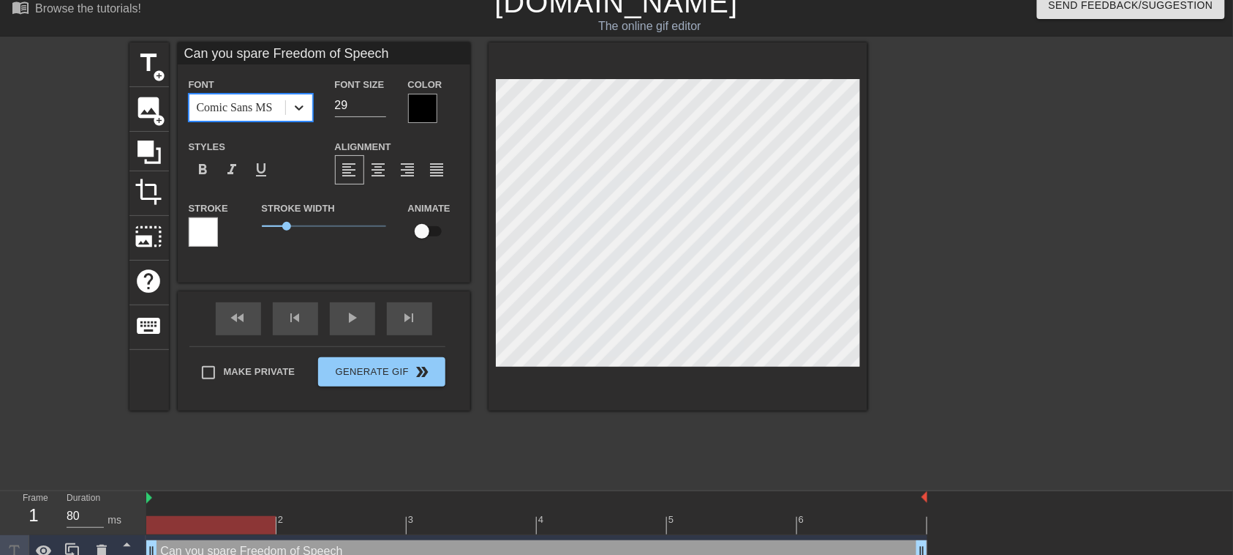
click at [300, 106] on icon at bounding box center [299, 107] width 15 height 15
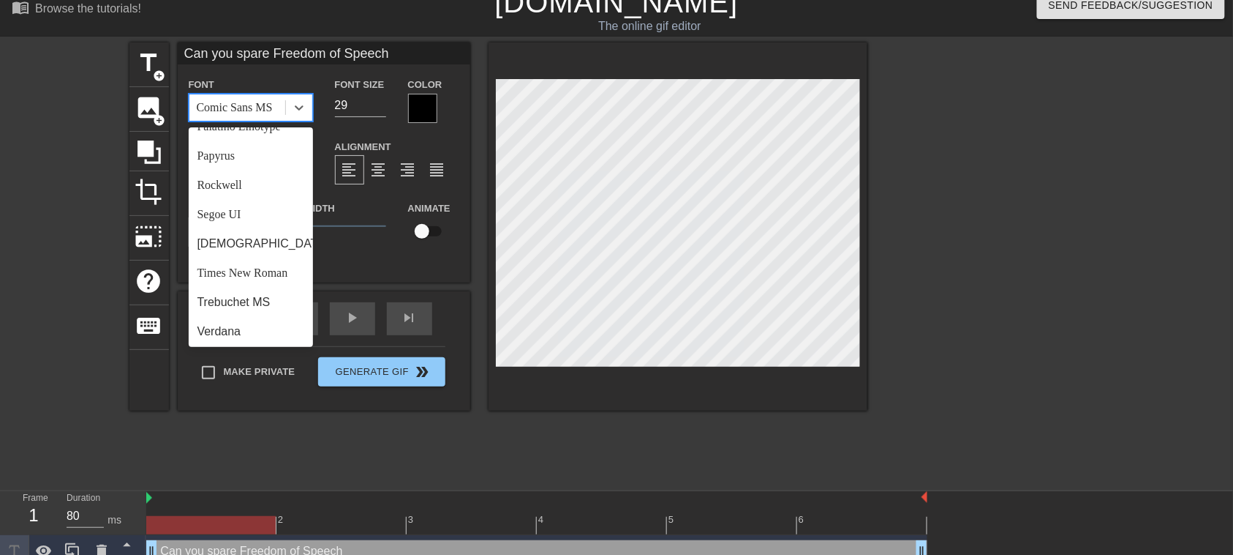
scroll to position [507, 0]
click at [265, 198] on div "Rockwell" at bounding box center [251, 182] width 124 height 29
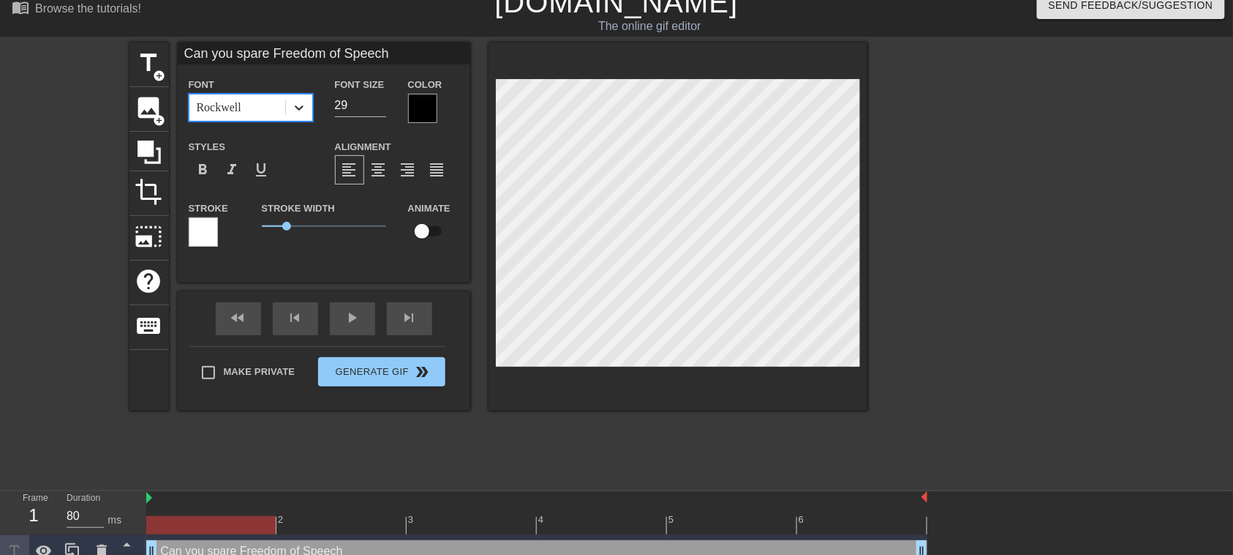
click at [298, 109] on icon at bounding box center [299, 107] width 9 height 5
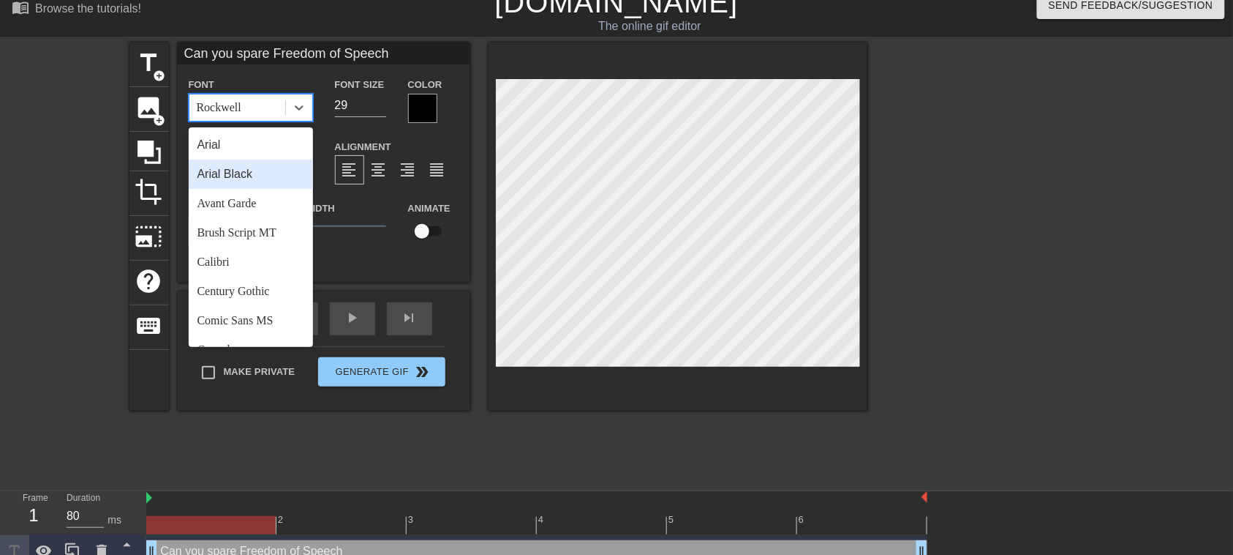
click at [285, 176] on div "Arial Black" at bounding box center [251, 173] width 124 height 29
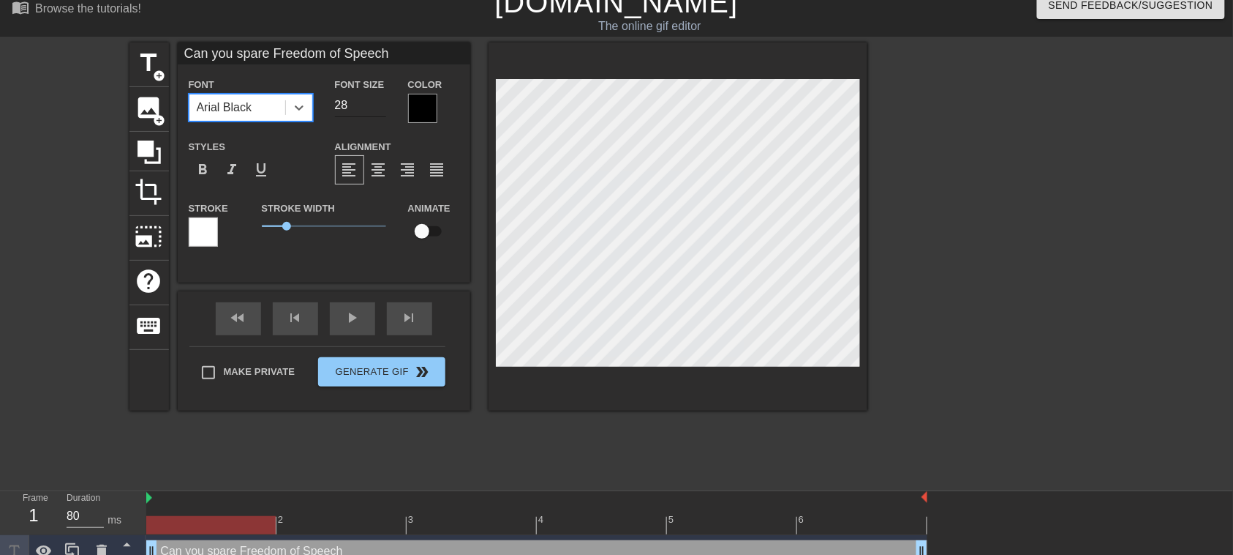
click at [379, 117] on input "28" at bounding box center [360, 105] width 51 height 23
click at [379, 117] on input "27" at bounding box center [360, 105] width 51 height 23
click at [379, 117] on input "22" at bounding box center [360, 105] width 51 height 23
click at [380, 110] on input "23" at bounding box center [360, 105] width 51 height 23
type input "24"
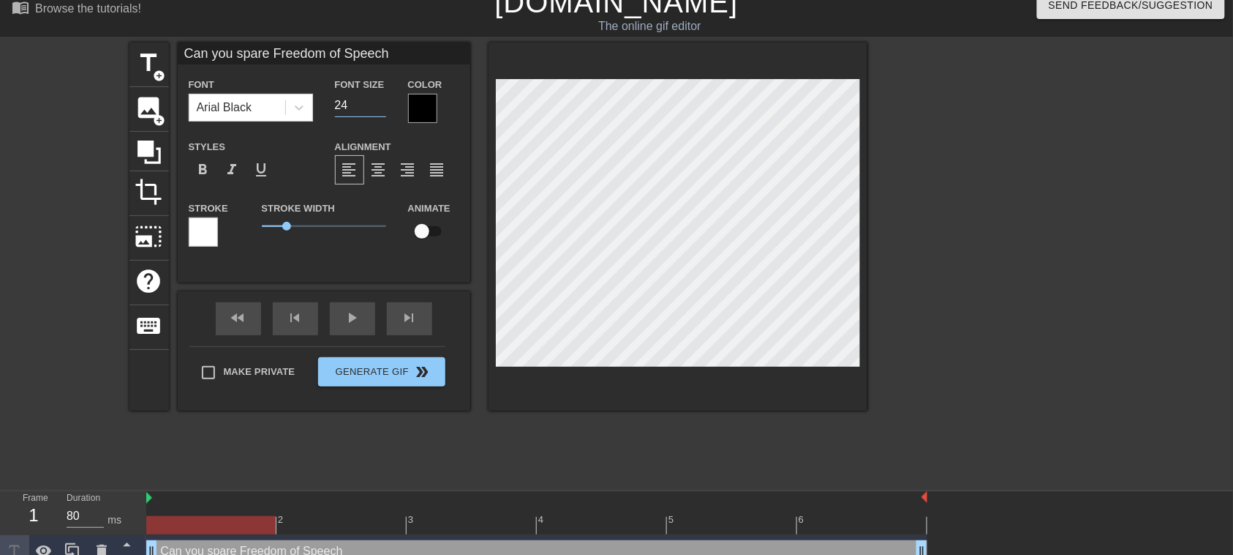
click at [380, 110] on input "24" at bounding box center [360, 105] width 51 height 23
drag, startPoint x: 288, startPoint y: 235, endPoint x: 233, endPoint y: 235, distance: 54.9
click at [233, 235] on div "Stroke Stroke Width 0 Animate" at bounding box center [324, 229] width 293 height 61
drag, startPoint x: 264, startPoint y: 230, endPoint x: 234, endPoint y: 235, distance: 30.3
click at [234, 235] on div "Stroke Stroke Width 0 Animate" at bounding box center [324, 229] width 293 height 61
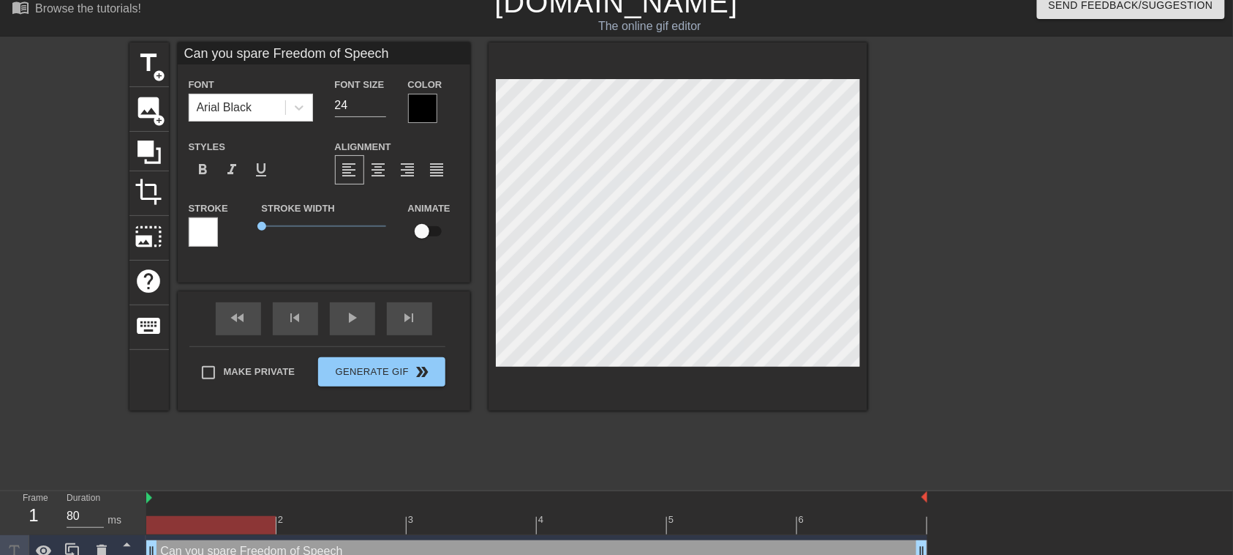
click at [424, 121] on div at bounding box center [422, 108] width 29 height 29
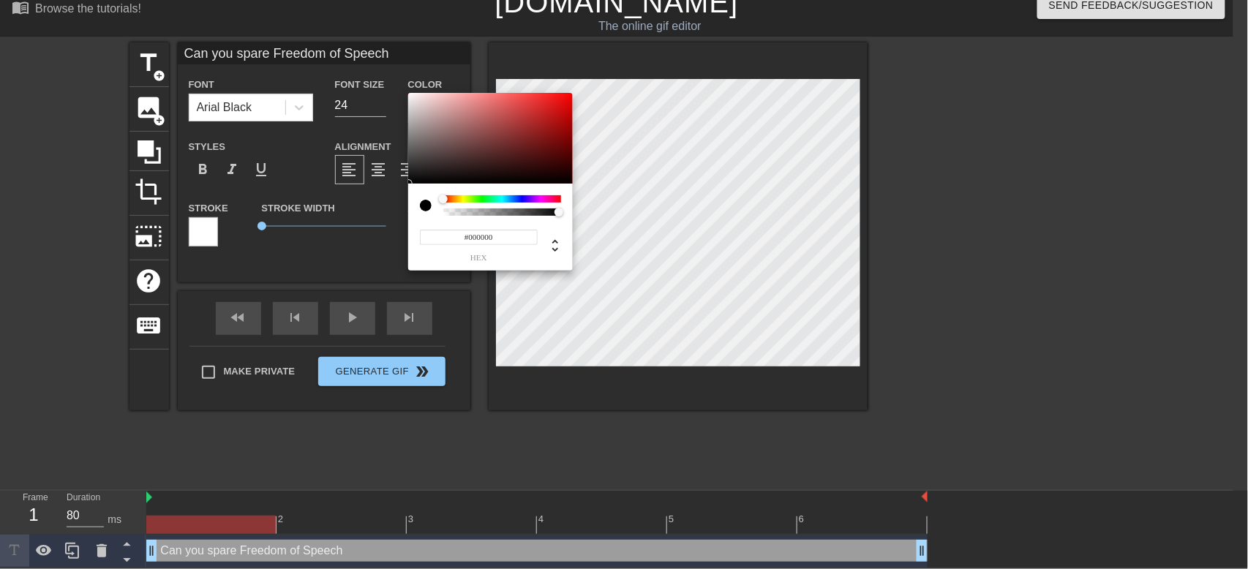
type input "0"
click at [446, 211] on div at bounding box center [502, 211] width 113 height 7
type input "1"
drag, startPoint x: 443, startPoint y: 213, endPoint x: 571, endPoint y: 230, distance: 128.4
click at [571, 230] on div "0 r 0 g 0 b 1 a" at bounding box center [490, 227] width 165 height 87
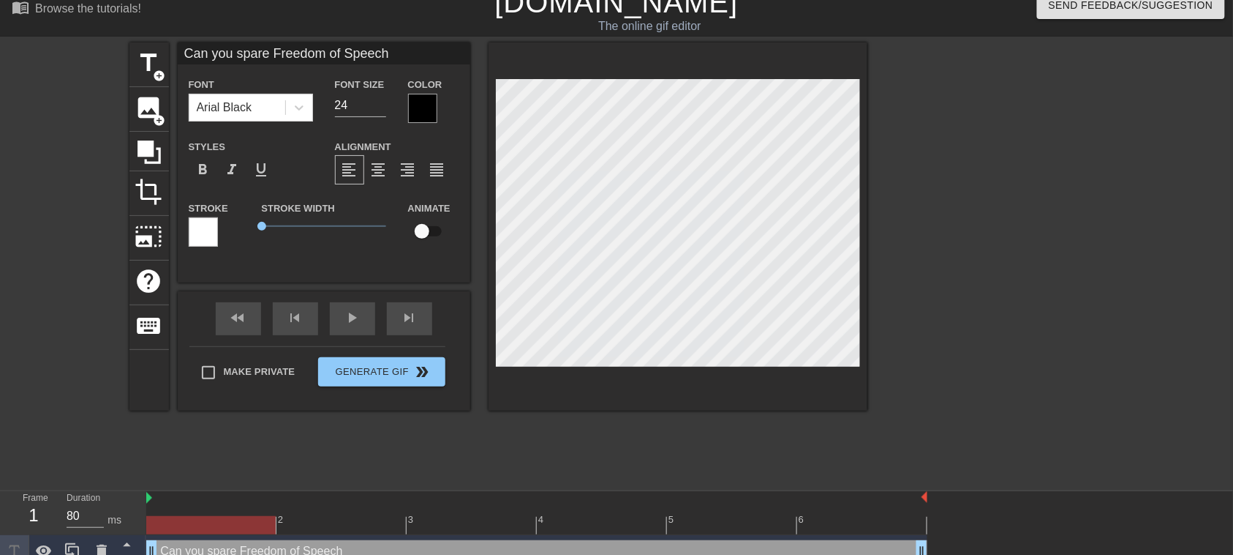
click at [440, 236] on input "checkbox" at bounding box center [421, 231] width 83 height 28
checkbox input "true"
click at [925, 323] on div at bounding box center [994, 261] width 219 height 439
type input "spare Freedom of Speech"
type textarea "spare Freedom of Speech"
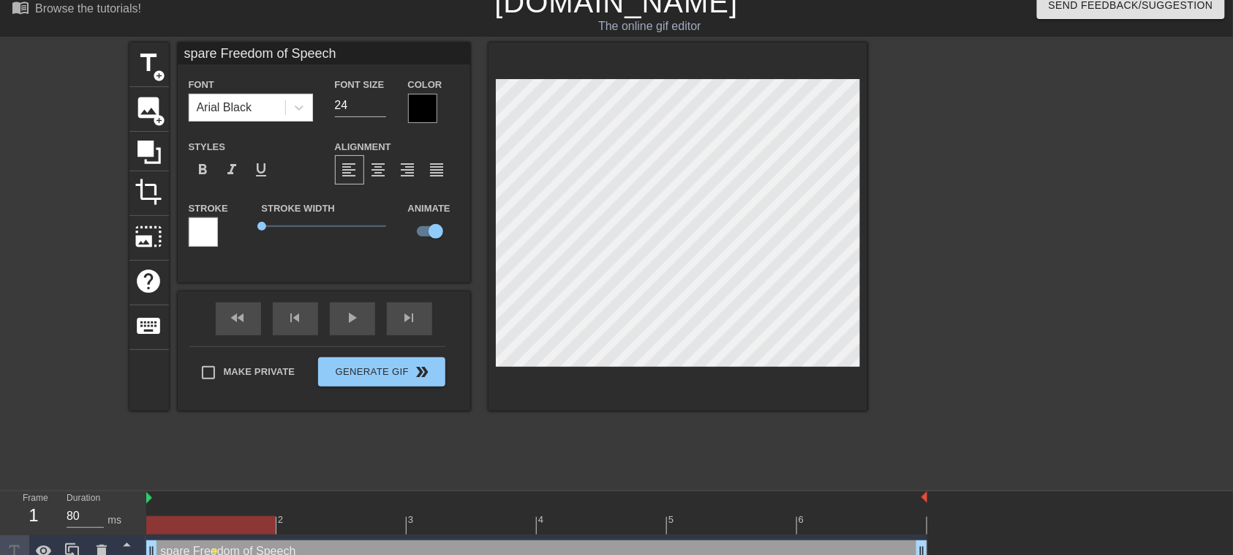
scroll to position [1, 10]
type input "pare Freedom of Speech"
type textarea "pare Freedom of Speech"
type input "Spare Freedom of Speech"
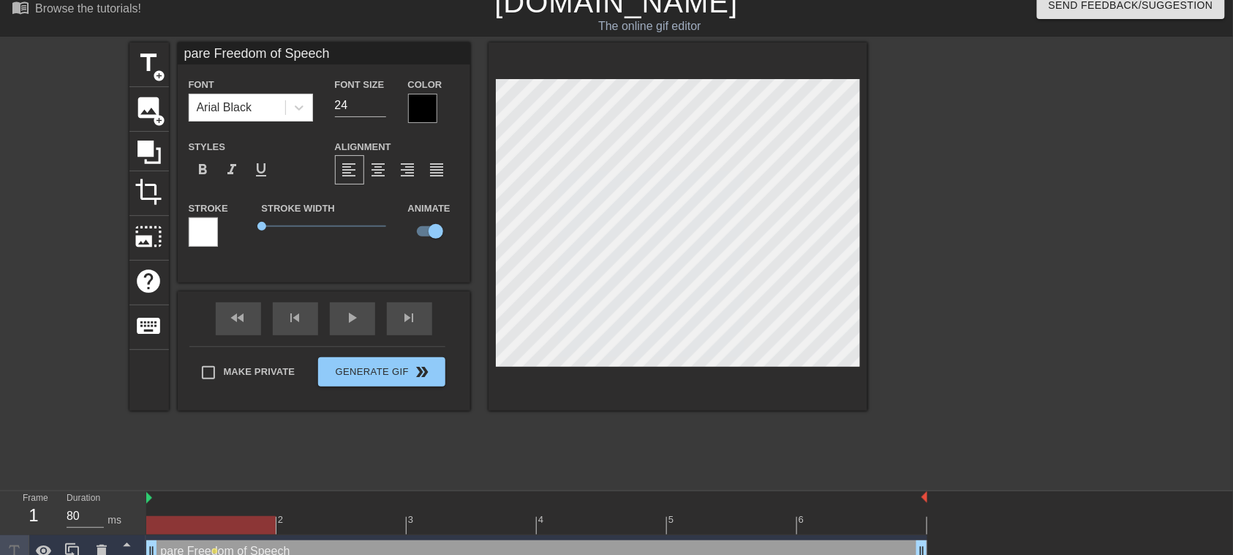
type textarea "Spare Freedom of Speech"
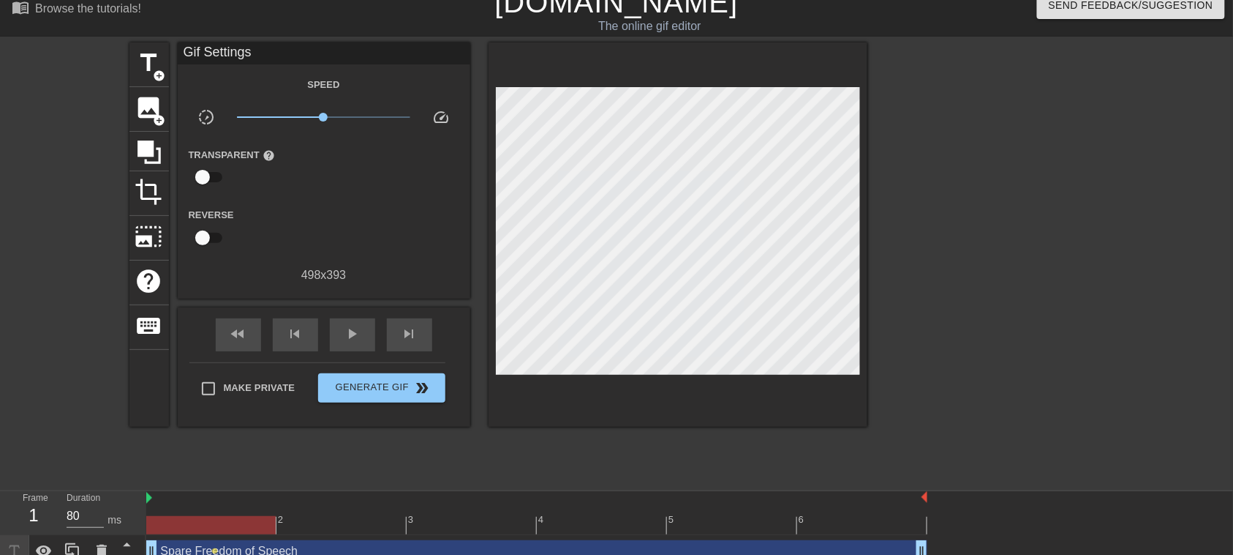
click at [925, 334] on div at bounding box center [994, 261] width 219 height 439
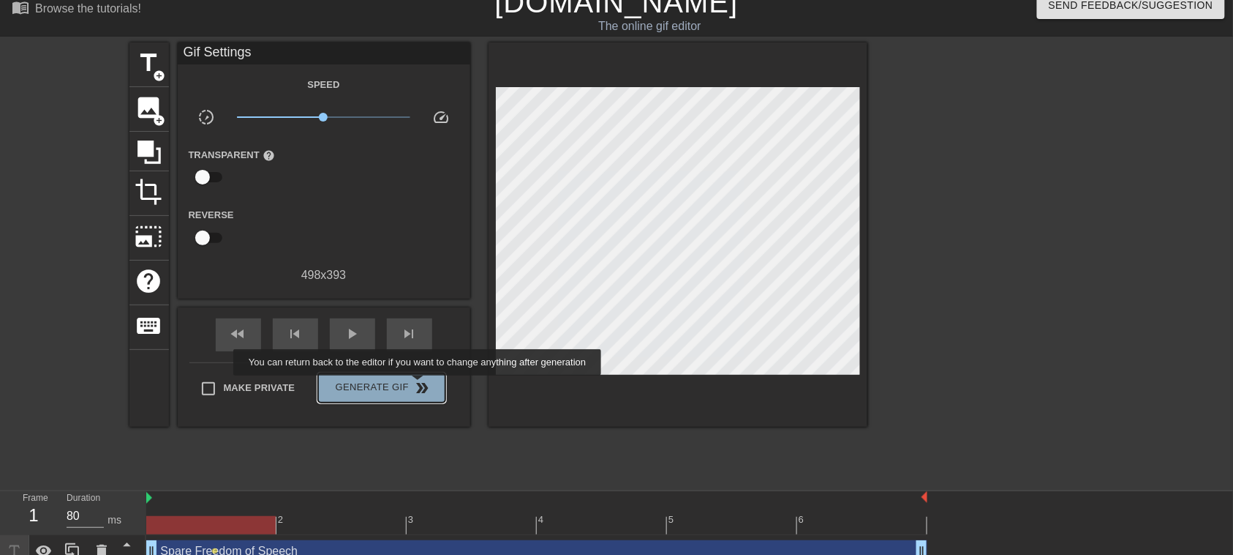
click at [435, 385] on span "Generate Gif double_arrow" at bounding box center [381, 388] width 115 height 18
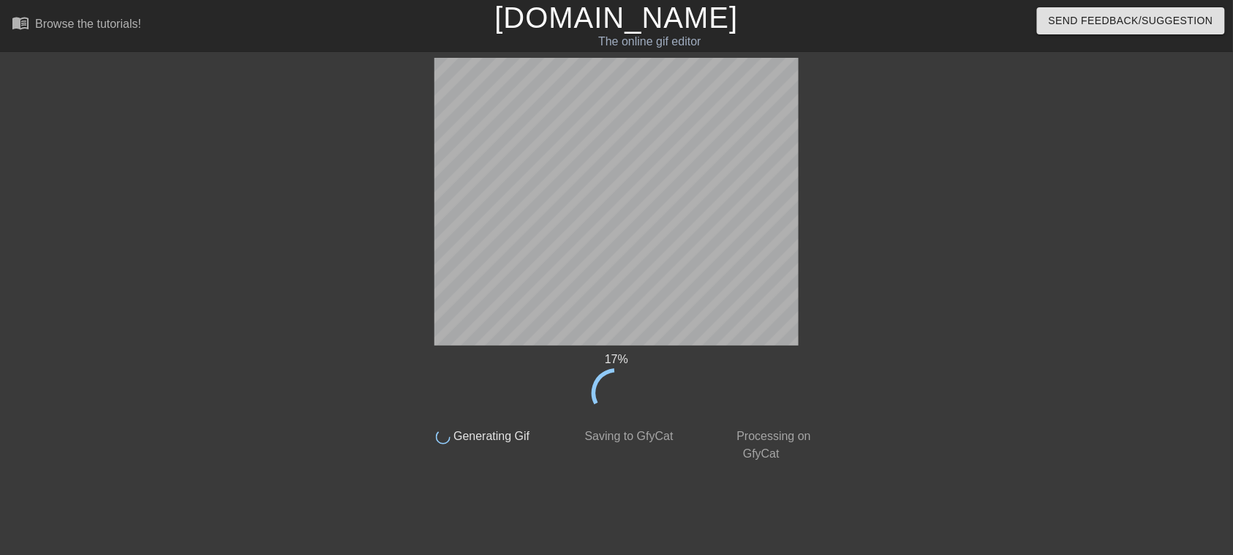
scroll to position [0, 0]
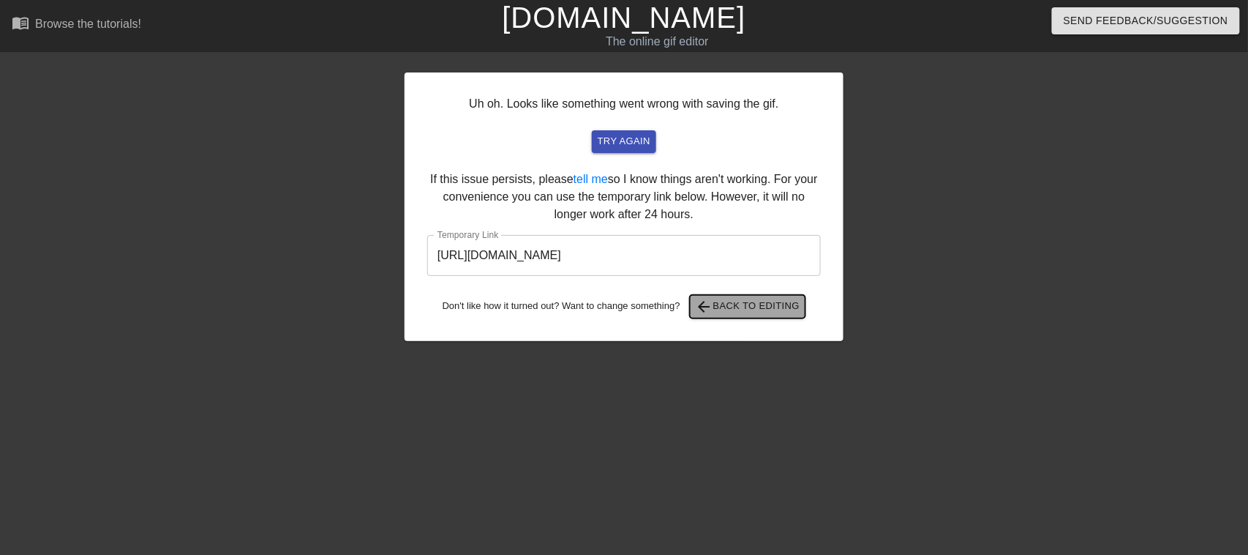
click at [732, 299] on span "arrow_back Back to Editing" at bounding box center [748, 307] width 105 height 18
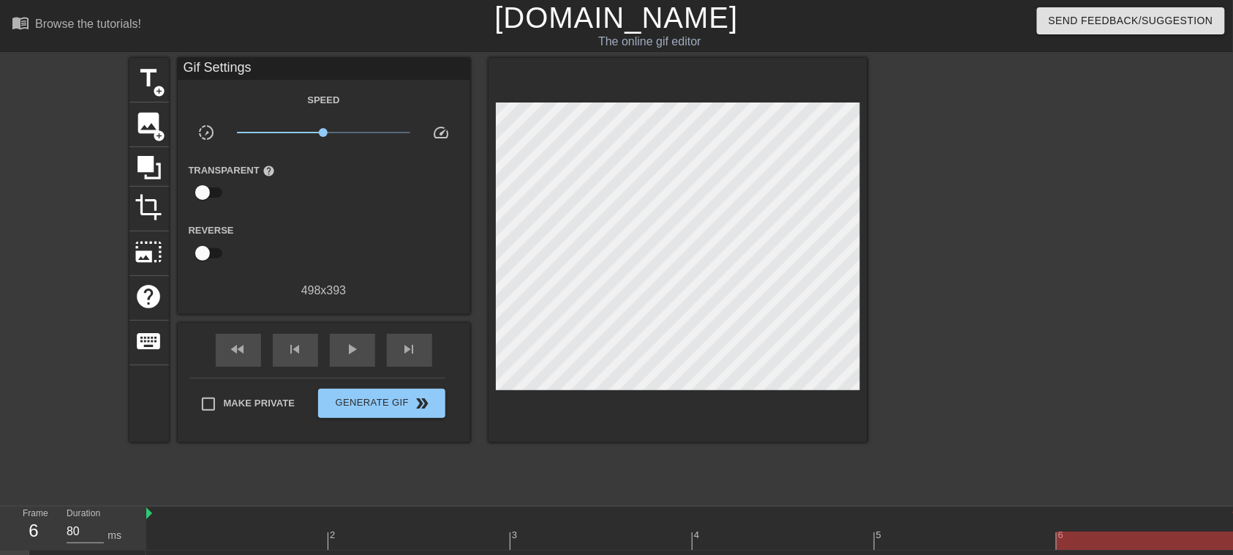
scroll to position [42, 0]
